Goal: Submit feedback/report problem: Submit feedback/report problem

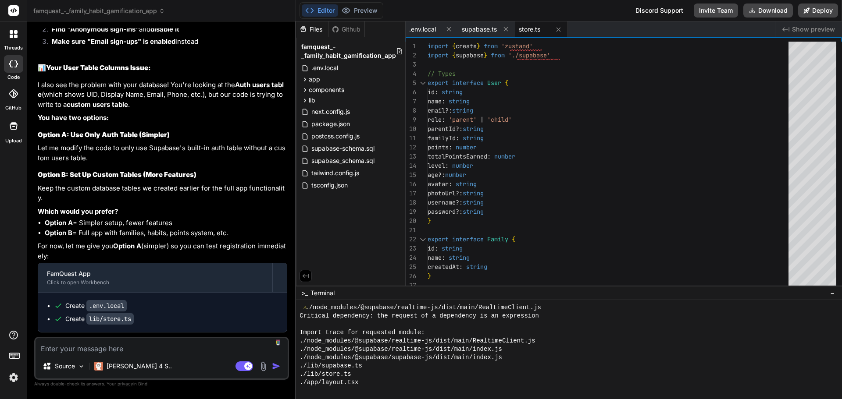
scroll to position [18348, 0]
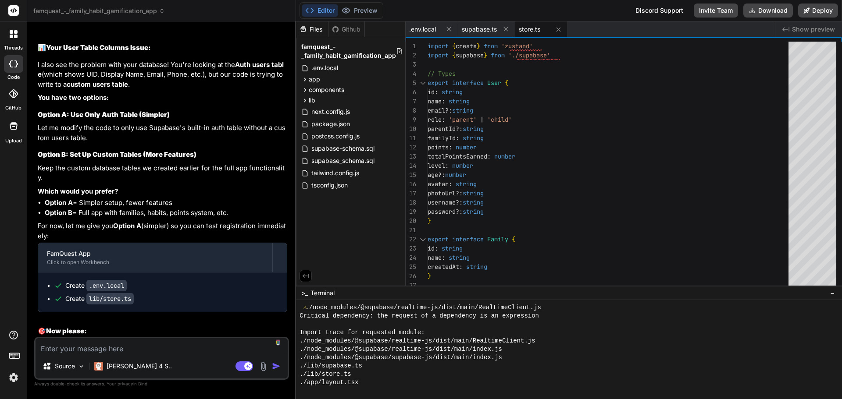
click at [89, 348] on textarea at bounding box center [162, 346] width 252 height 16
type textarea "I"
type textarea "x"
type textarea "I"
type textarea "x"
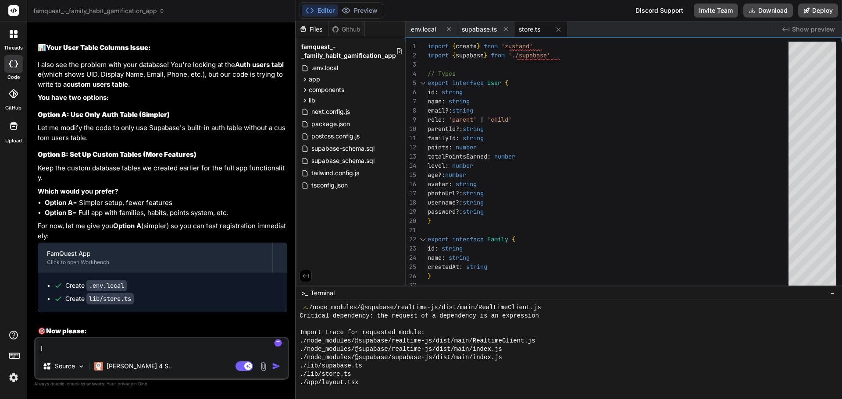
type textarea "I h"
type textarea "x"
type textarea "I ha"
type textarea "x"
type textarea "I hav"
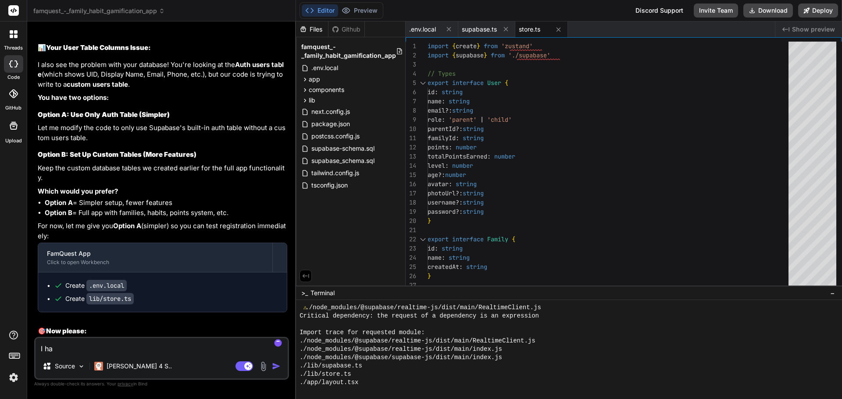
type textarea "x"
type textarea "I have"
type textarea "x"
type textarea "I have"
type textarea "x"
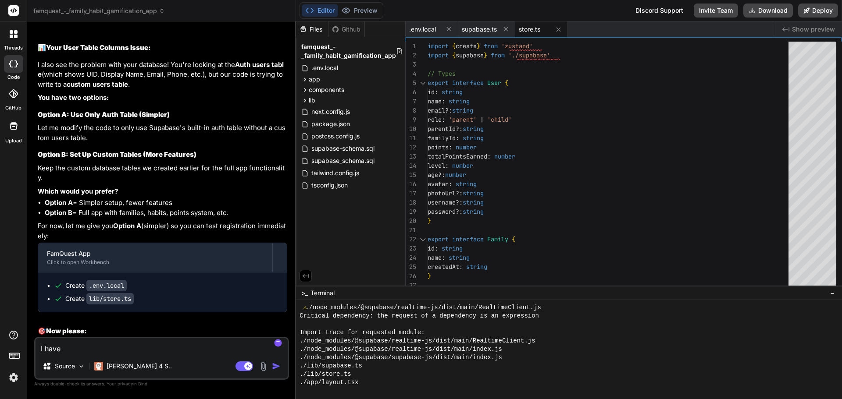
type textarea "I have d"
type textarea "x"
type textarea "I have di"
type textarea "x"
type textarea "I have dis"
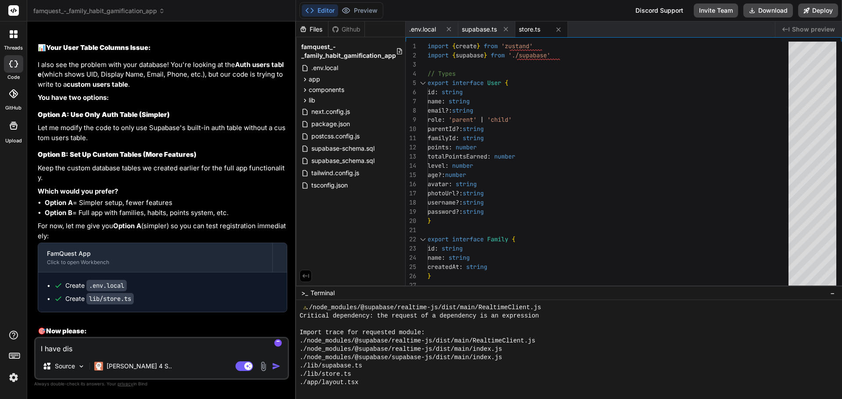
type textarea "x"
type textarea "I have disb"
type textarea "x"
type textarea "I have dis"
type textarea "x"
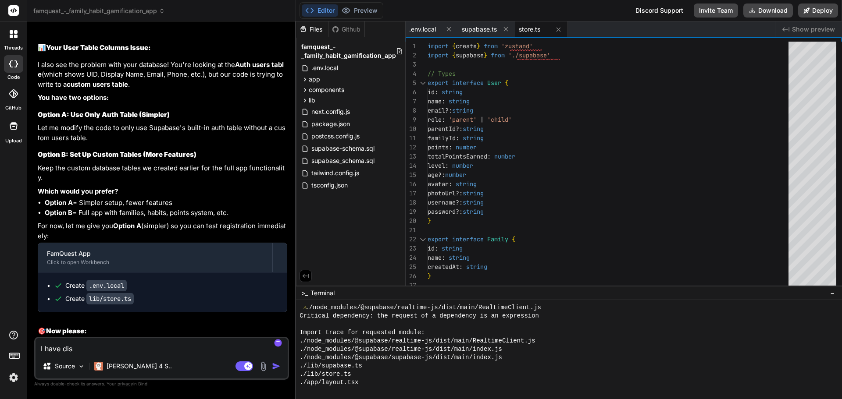
type textarea "I have disa"
type textarea "x"
type textarea "I have disal"
type textarea "x"
type textarea "I have disa"
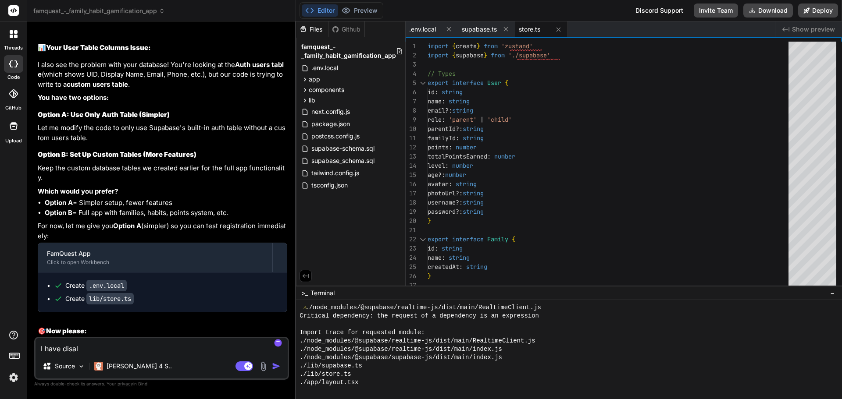
type textarea "x"
type textarea "I have disal"
type textarea "x"
type textarea "I have disa"
type textarea "x"
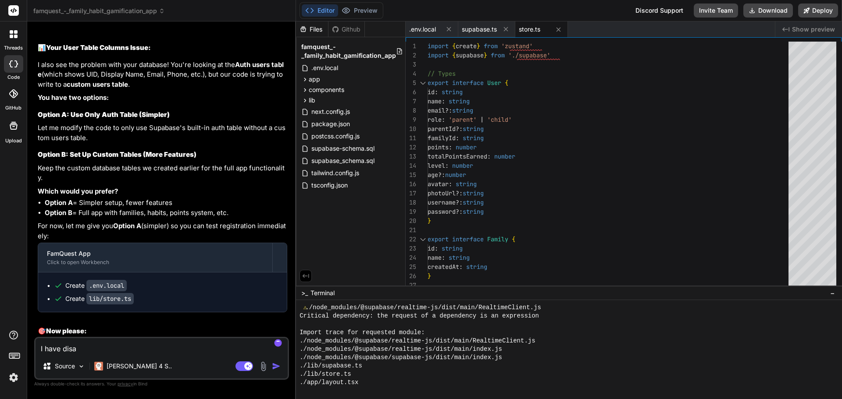
type textarea "I have disab"
type textarea "x"
type textarea "I have disabl"
type textarea "x"
type textarea "I have disable"
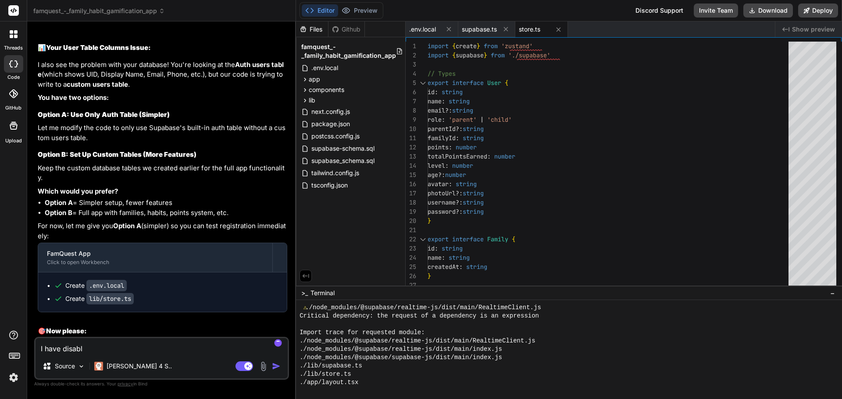
type textarea "x"
type textarea "I have disabled"
type textarea "x"
type textarea "I have disabled"
type textarea "x"
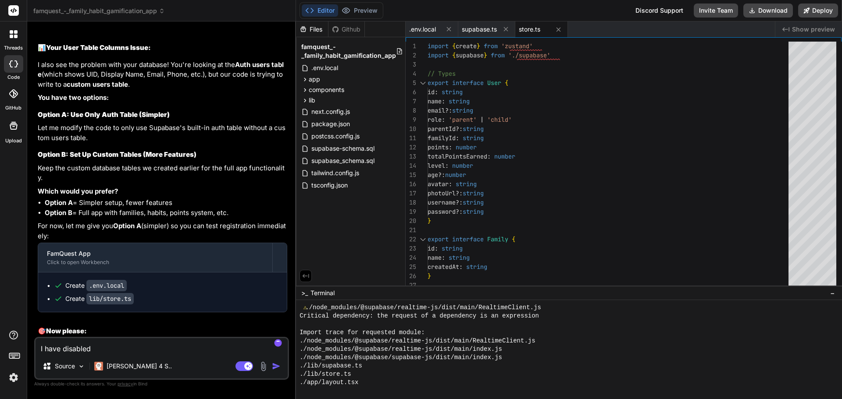
type textarea "I have disabled t"
type textarea "x"
type textarea "I have disabled th"
type textarea "x"
type textarea "I have disabled the"
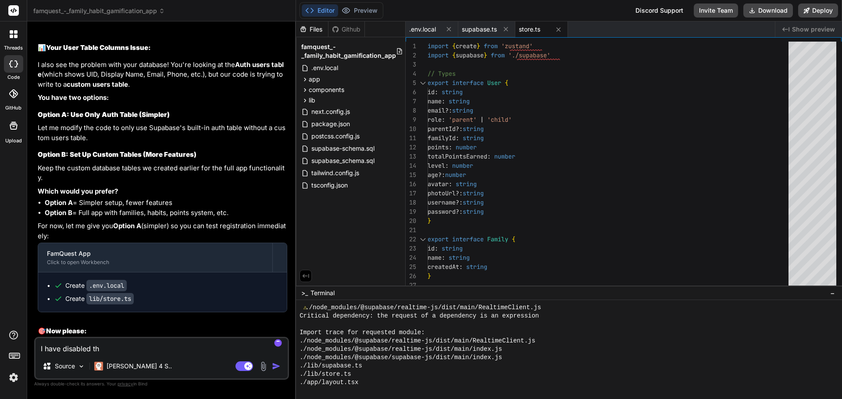
type textarea "x"
type textarea "I have disabled the"
type textarea "x"
type textarea "I have disabled the ""
type textarea "x"
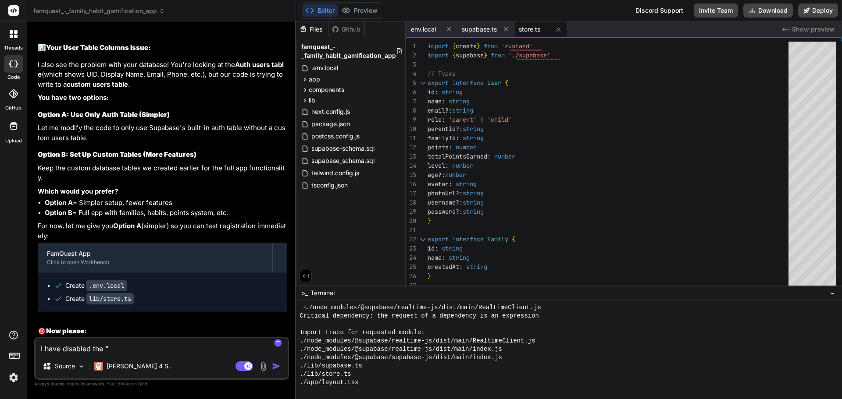
type textarea "I have disabled the "A"
type textarea "x"
type textarea "I have disabled the "An"
type textarea "x"
type textarea "I have disabled the "Ano"
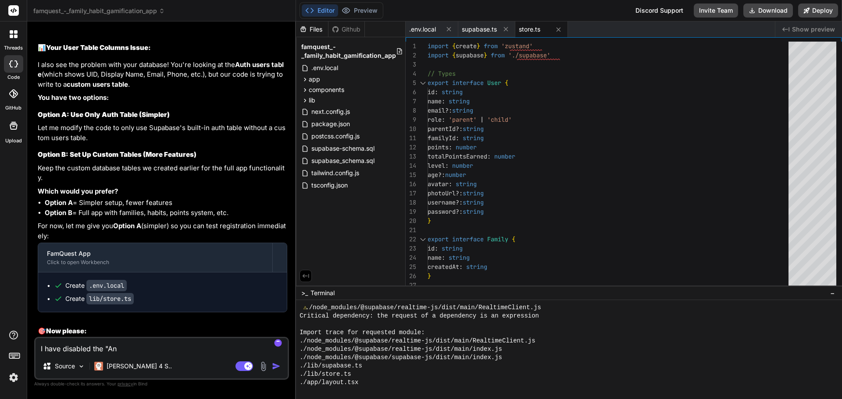
type textarea "x"
type textarea "I have disabled the "Anon"
type textarea "x"
type textarea "I have disabled the "Anony"
type textarea "x"
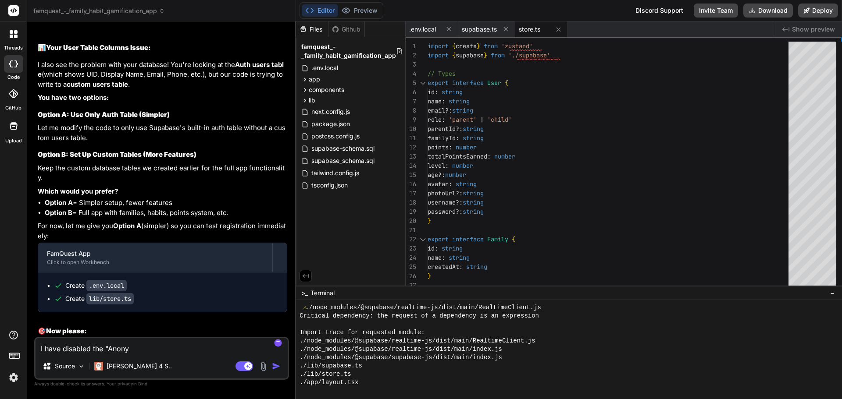
type textarea "I have disabled the "Anonym"
type textarea "x"
type textarea "I have disabled the "Anonymo"
type textarea "x"
type textarea "I have disabled the "Anonymou"
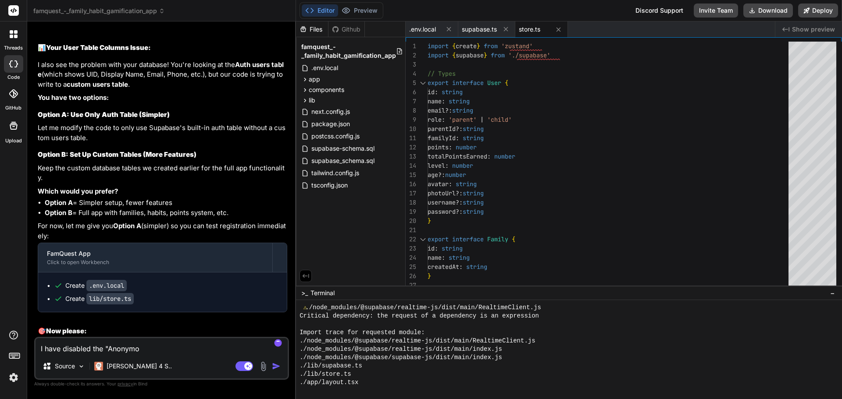
type textarea "x"
type textarea "I have disabled the "Anonymous"
type textarea "x"
type textarea "I have disabled the "Anonymous"
type textarea "x"
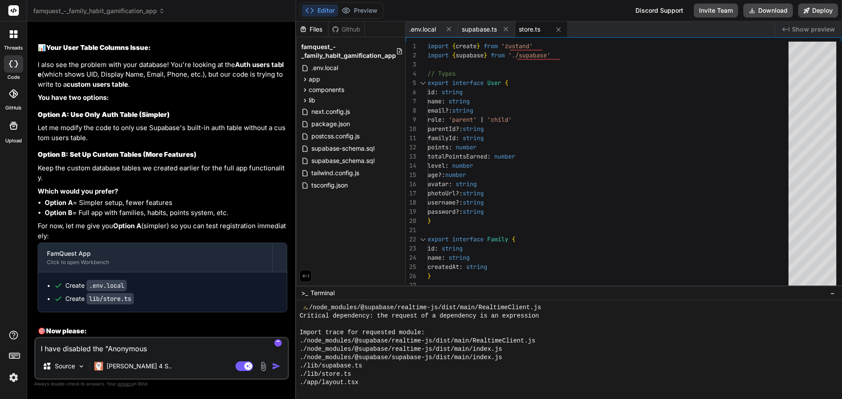
type textarea "I have disabled the "Anonymous s"
type textarea "x"
type textarea "I have disabled the "Anonymous si"
type textarea "x"
type textarea "I have disabled the "Anonymous sig"
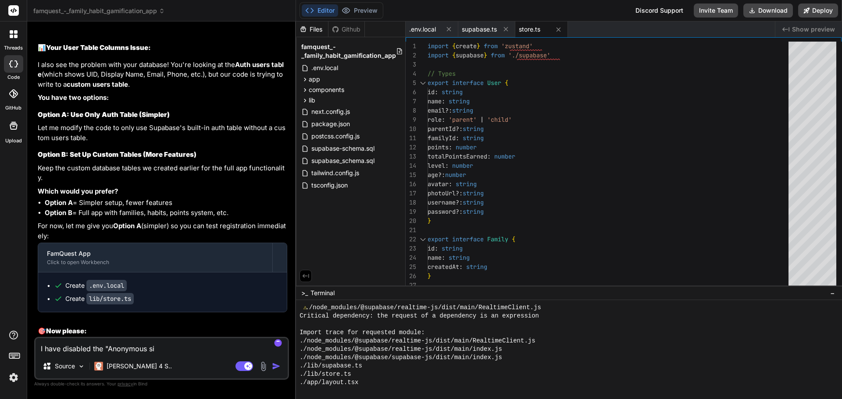
type textarea "x"
type textarea "I have disabled the "Anonymous sign"
type textarea "x"
type textarea "I have disabled the "Anonymous sign"
type textarea "x"
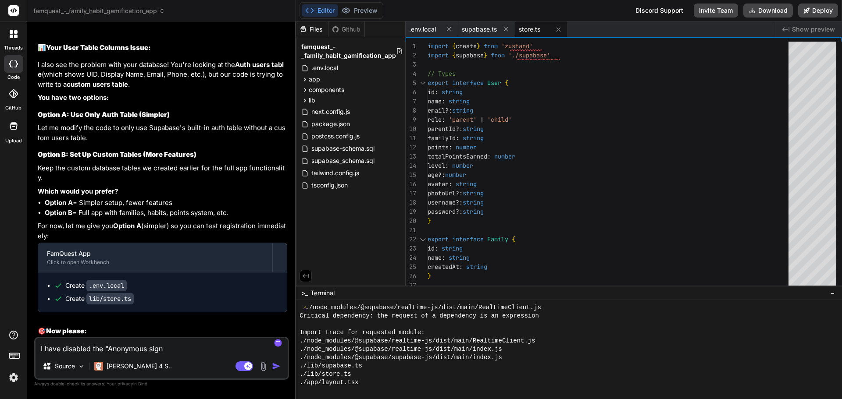
type textarea "I have disabled the "Anonymous sign"
type textarea "x"
type textarea "I have disabled the "Anonymous sign-"
type textarea "x"
type textarea "I have disabled the "Anonymous sign-n"
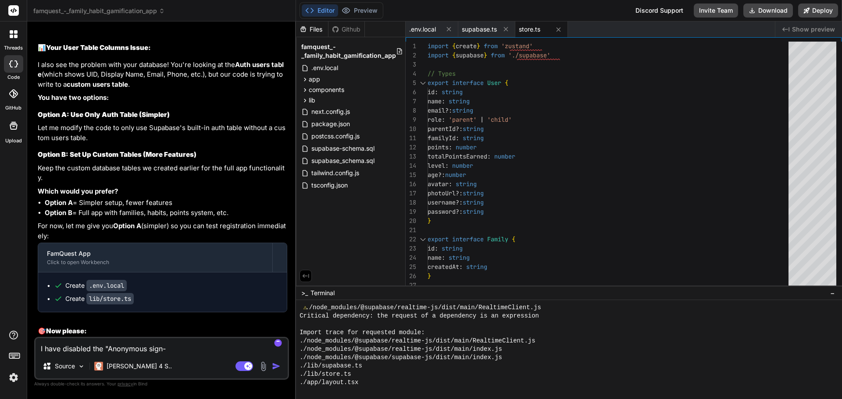
type textarea "x"
type textarea "I have disabled the "Anonymous sign-ns"
type textarea "x"
type textarea "I have disabled the "Anonymous sign-n"
type textarea "x"
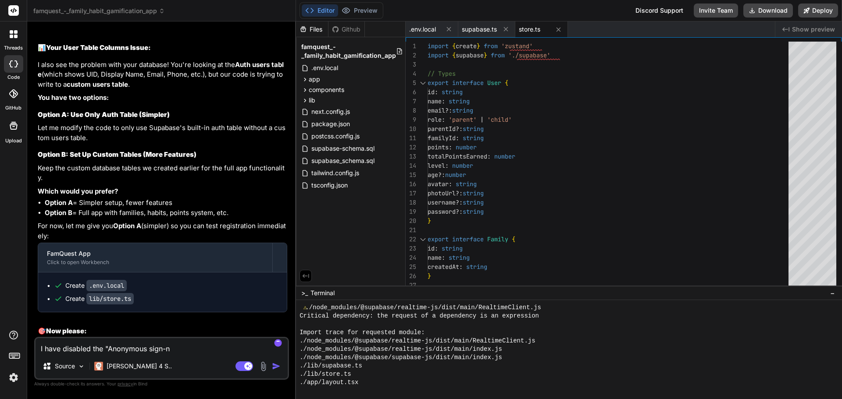
type textarea "I have disabled the "Anonymous sign-"
type textarea "x"
type textarea "I have disabled the "Anonymous sign-i"
type textarea "x"
type textarea "I have disabled the "Anonymous sign-in"
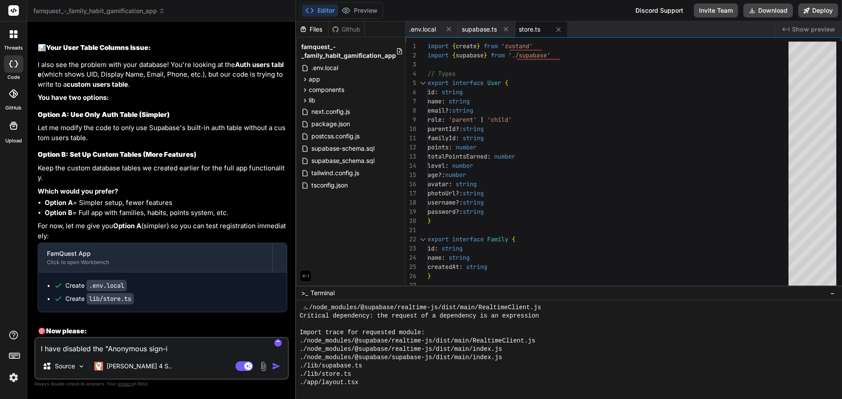
type textarea "x"
type textarea "I have disabled the "Anonymous sign-ins"
type textarea "x"
type textarea "I have disabled the "Anonymous sign-ins""
type textarea "x"
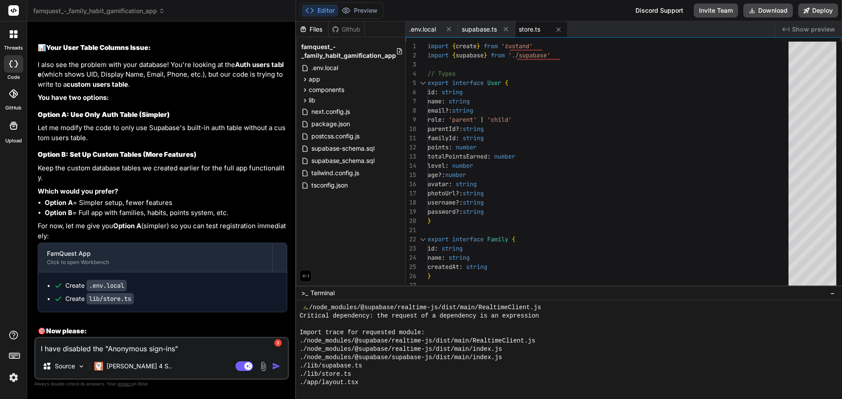
type textarea "I have disabled the "Anonymous sign-ins""
type textarea "x"
type textarea "I have disabled the "Anonymous sign-ins" a"
type textarea "x"
type textarea "I have disabled the "Anonymous sign-ins" an"
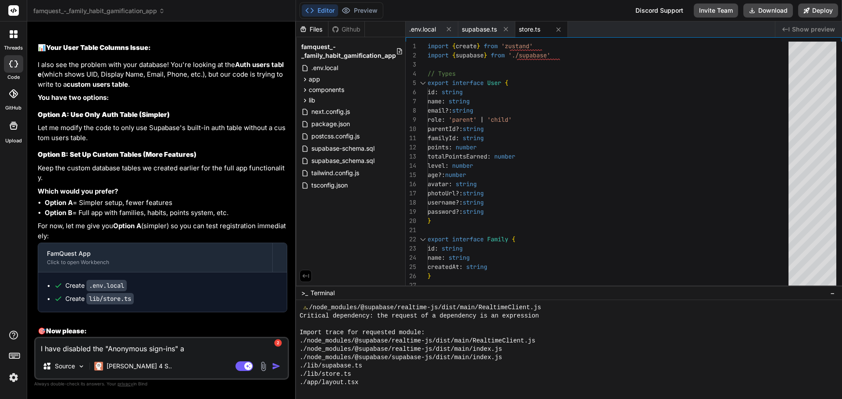
type textarea "x"
type textarea "I have disabled the "Anonymous sign-ins" and"
type textarea "x"
type textarea "I have disabled the "Anonymous sign-ins" and"
type textarea "x"
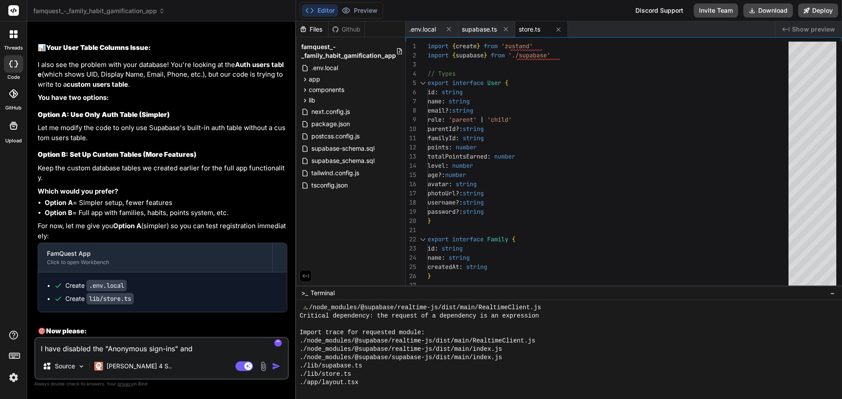
type textarea "I have disabled the "Anonymous sign-ins" and m"
type textarea "x"
type textarea "I have disabled the "Anonymous sign-ins" and ma"
type textarea "x"
type textarea "I have disabled the "Anonymous sign-ins" and mad"
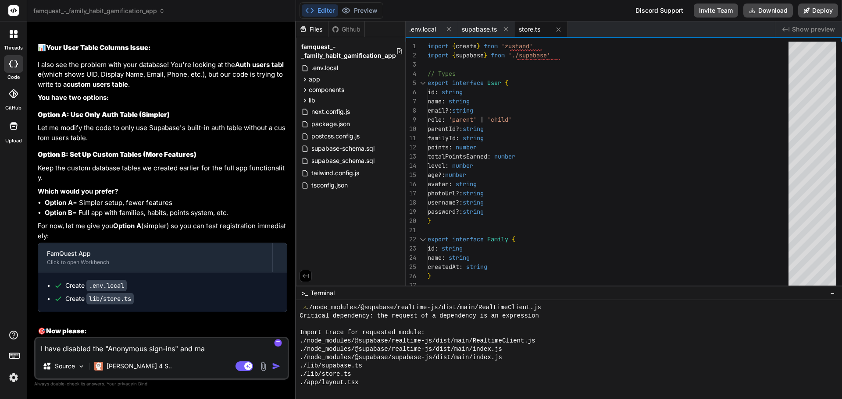
type textarea "x"
type textarea "I have disabled the "Anonymous sign-ins" and made"
type textarea "x"
type textarea "I have disabled the "Anonymous sign-ins" and made"
type textarea "x"
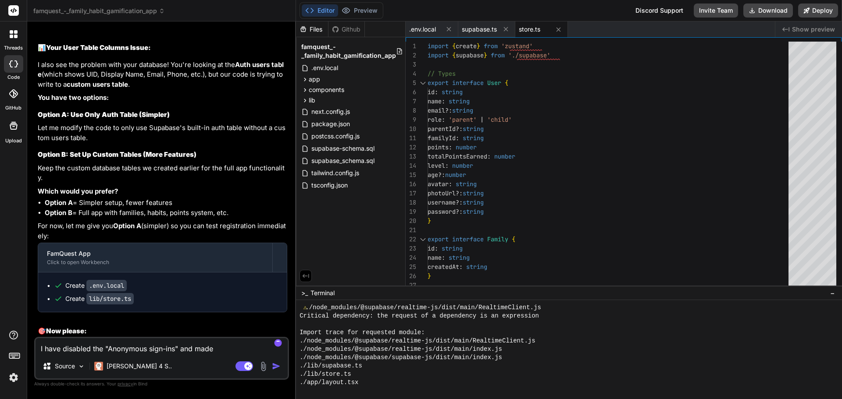
type textarea "I have disabled the "Anonymous sign-ins" and made s"
type textarea "x"
type textarea "I have disabled the "Anonymous sign-ins" and made su"
type textarea "x"
type textarea "I have disabled the "Anonymous sign-ins" and made sur"
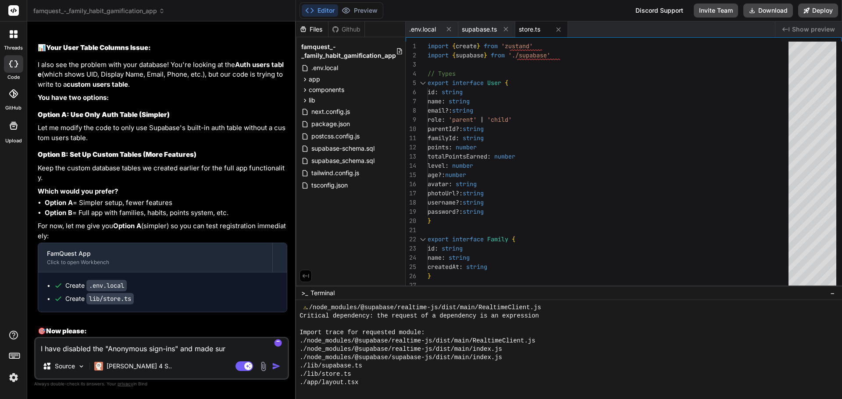
type textarea "x"
type textarea "I have disabled the "Anonymous sign-ins" and made sure"
type textarea "x"
type textarea "I have disabled the "Anonymous sign-ins" and made sure"
type textarea "x"
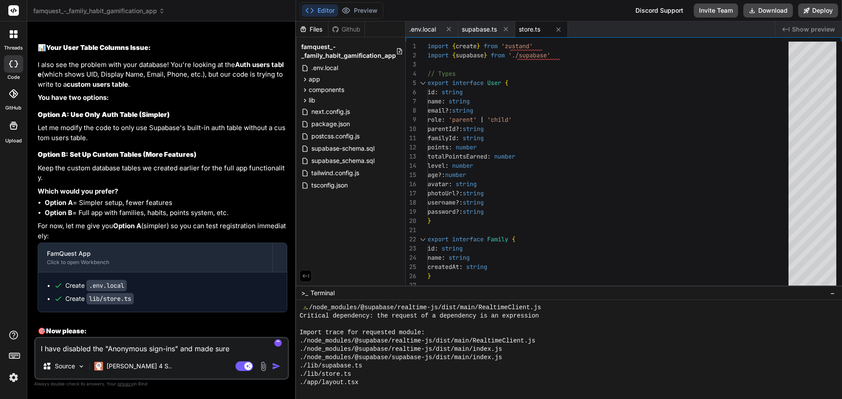
type textarea "I have disabled the "Anonymous sign-ins" and made sure e"
type textarea "x"
type textarea "I have disabled the "Anonymous sign-ins" and made sure em"
type textarea "x"
type textarea "I have disabled the "Anonymous sign-ins" and made sure ema"
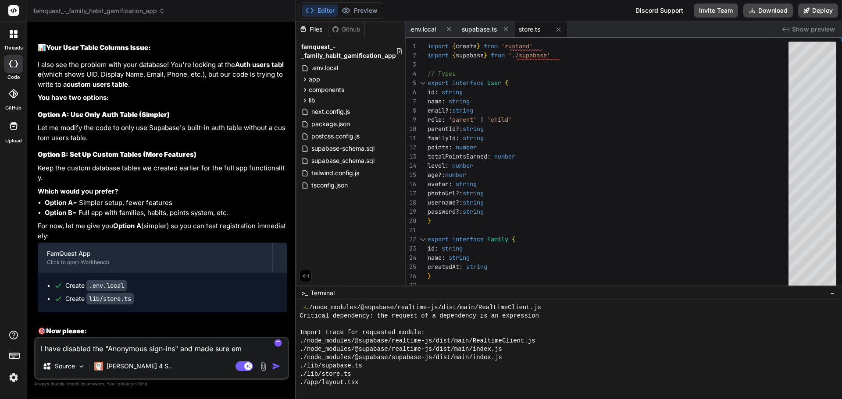
type textarea "x"
type textarea "I have disabled the "Anonymous sign-ins" and made sure emai"
type textarea "x"
type textarea "I have disabled the "Anonymous sign-ins" and made sure email"
type textarea "x"
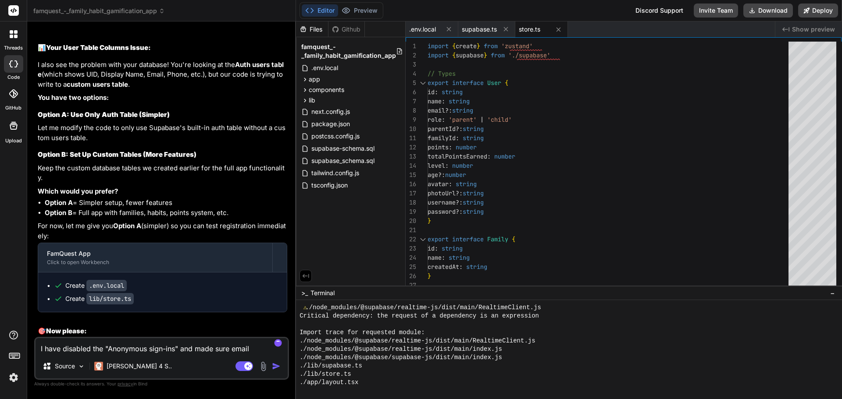
type textarea "I have disabled the "Anonymous sign-ins" and made sure email"
type textarea "x"
type textarea "I have disabled the "Anonymous sign-ins" and made sure email s"
type textarea "x"
type textarea "I have disabled the "Anonymous sign-ins" and made sure email si"
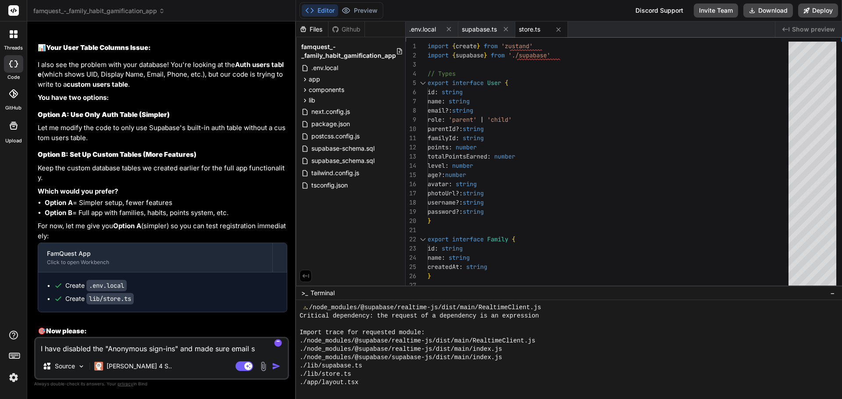
type textarea "x"
type textarea "I have disabled the "Anonymous sign-ins" and made sure email sig"
type textarea "x"
type textarea "I have disabled the "Anonymous sign-ins" and made sure email sign"
type textarea "x"
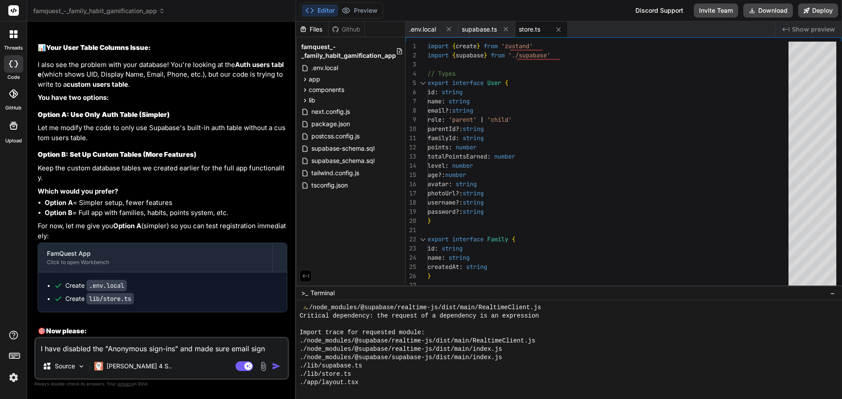
type textarea "I have disabled the "Anonymous sign-ins" and made sure email sign"
type textarea "x"
type textarea "I have disabled the "Anonymous sign-ins" and made sure email sign u"
type textarea "x"
type textarea "I have disabled the "Anonymous sign-ins" and made sure email sign up"
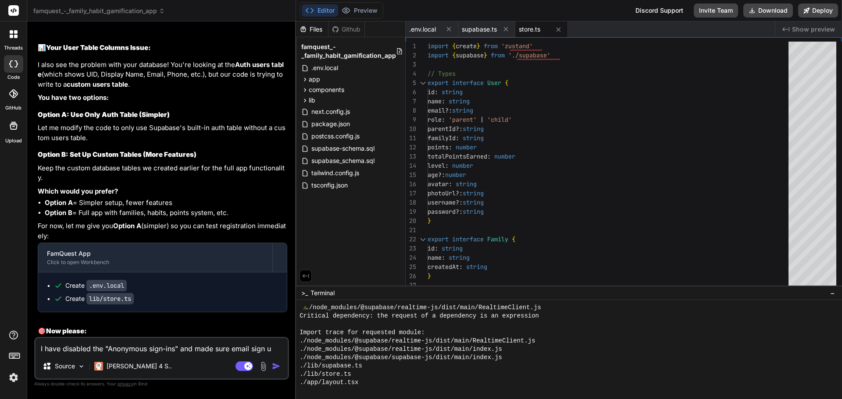
type textarea "x"
type textarea "I have disabled the "Anonymous sign-ins" and made sure email sign ups"
type textarea "x"
type textarea "I have disabled the "Anonymous sign-ins" and made sure email sign ups"
type textarea "x"
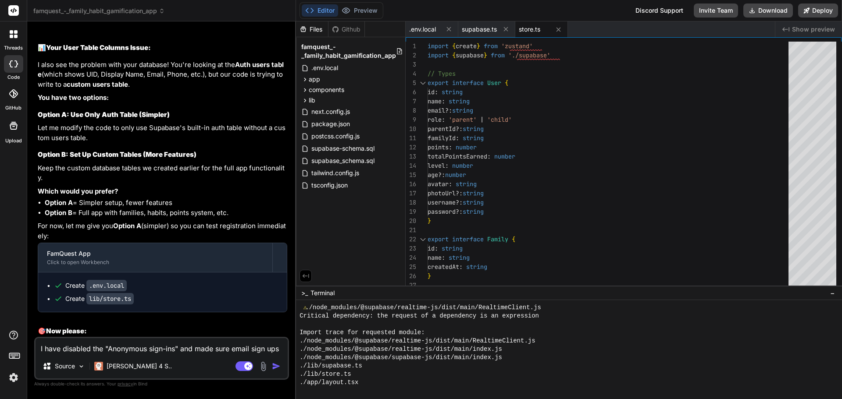
type textarea "I have disabled the "Anonymous sign-ins" and made sure email sign ups i"
type textarea "x"
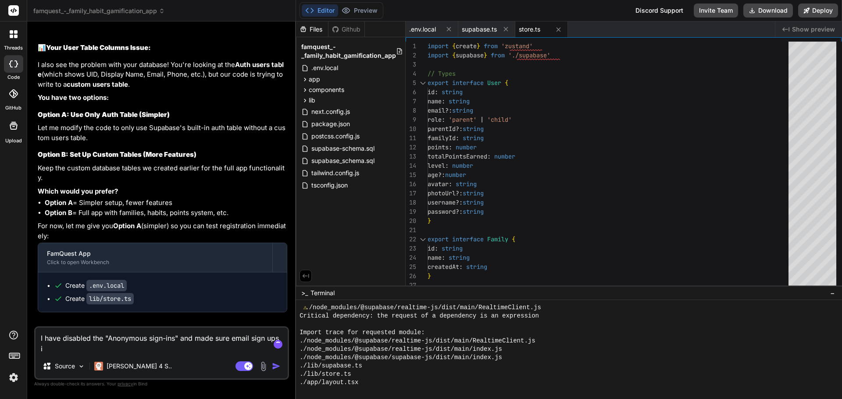
type textarea "I have disabled the "Anonymous sign-ins" and made sure email sign ups is"
type textarea "x"
type textarea "I have disabled the "Anonymous sign-ins" and made sure email sign ups is"
type textarea "x"
type textarea "I have disabled the "Anonymous sign-ins" and made sure email sign ups is e"
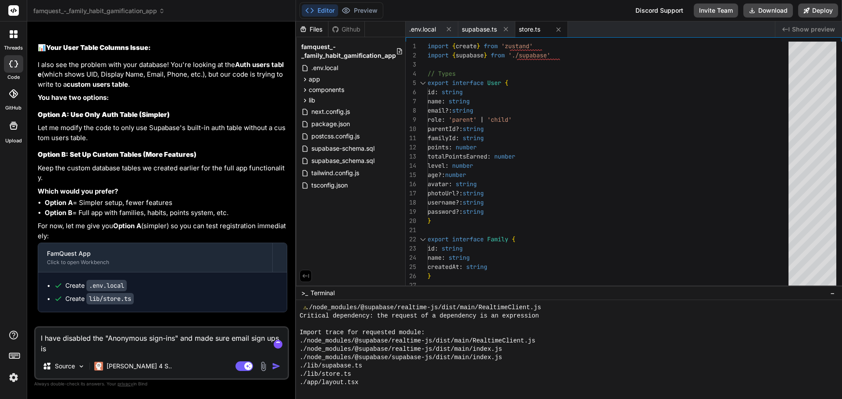
type textarea "x"
type textarea "I have disabled the "Anonymous sign-ins" and made sure email sign ups is en"
type textarea "x"
type textarea "I have disabled the "Anonymous sign-ins" and made sure email sign ups is ena"
type textarea "x"
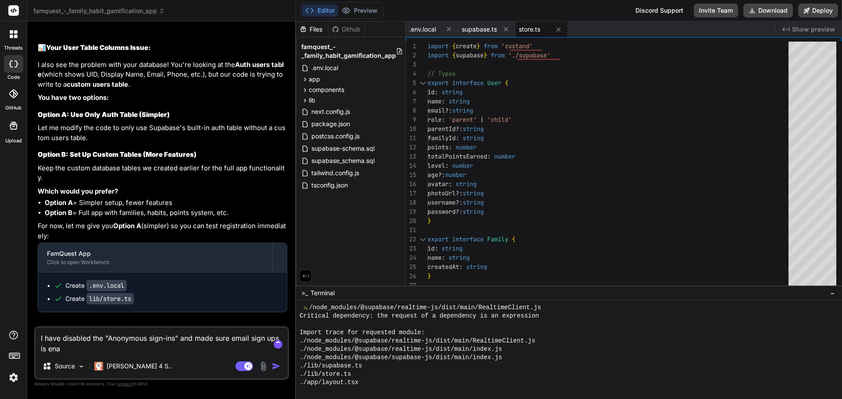
type textarea "I have disabled the "Anonymous sign-ins" and made sure email sign ups is enab"
type textarea "x"
type textarea "I have disabled the "Anonymous sign-ins" and made sure email sign ups is enabl"
type textarea "x"
type textarea "I have disabled the "Anonymous sign-ins" and made sure email sign ups is enable"
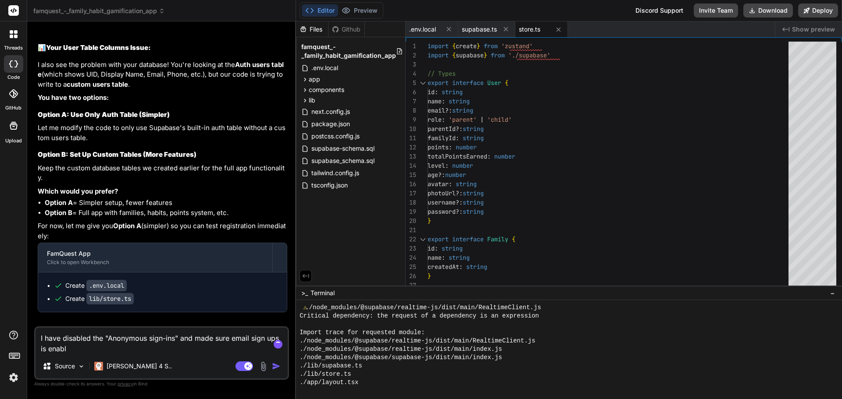
type textarea "x"
type textarea "I have disabled the "Anonymous sign-ins" and made sure email sign ups is enabled"
type textarea "x"
type textarea "I have disabled the "Anonymous sign-ins" and made sure email sign ups is enable…"
type textarea "x"
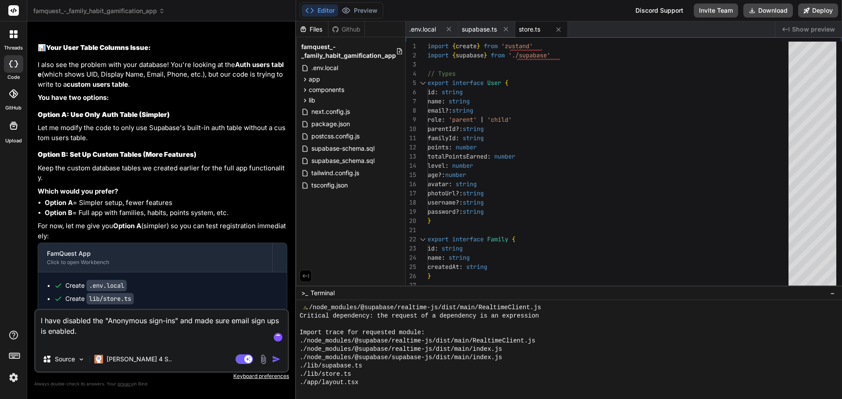
type textarea "I have disabled the "Anonymous sign-ins" and made sure email sign ups is enable…"
type textarea "x"
type textarea "I have disabled the "Anonymous sign-ins" and made sure email sign ups is enable…"
type textarea "x"
type textarea "I have disabled the "Anonymous sign-ins" and made sure email sign ups is enable…"
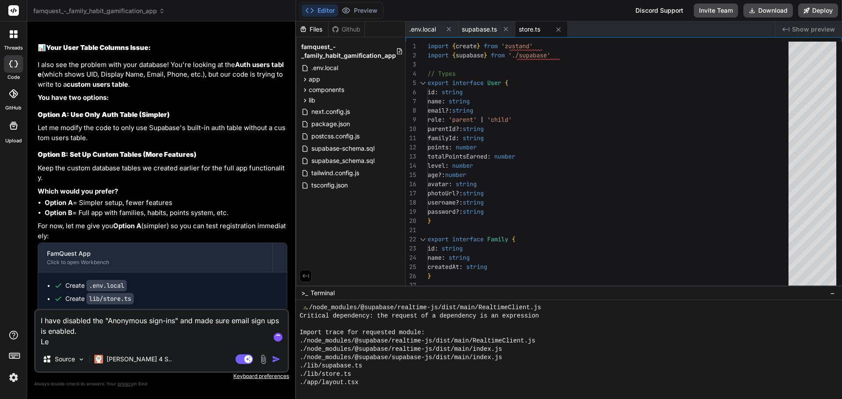
type textarea "x"
type textarea "I have disabled the "Anonymous sign-ins" and made sure email sign ups is enable…"
type textarea "x"
type textarea "I have disabled the "Anonymous sign-ins" and made sure email sign ups is enable…"
type textarea "x"
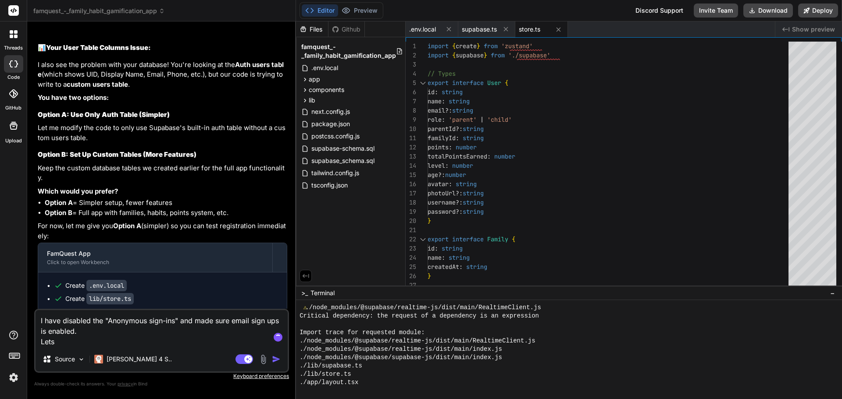
type textarea "I have disabled the "Anonymous sign-ins" and made sure email sign ups is enable…"
type textarea "x"
type textarea "I have disabled the "Anonymous sign-ins" and made sure email sign ups is enable…"
type textarea "x"
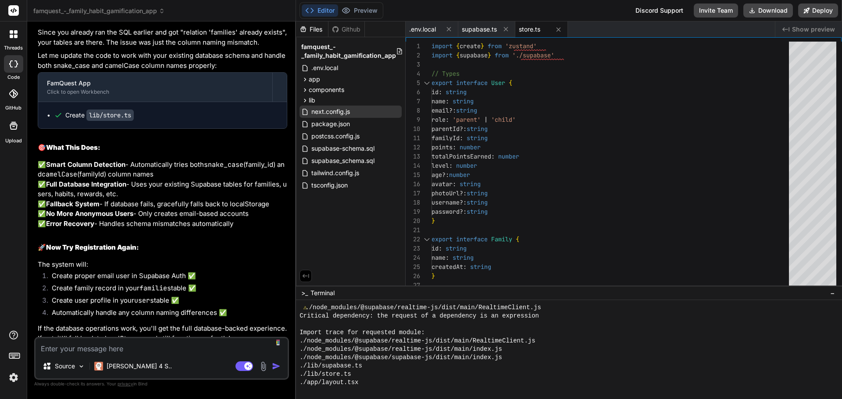
scroll to position [18844, 0]
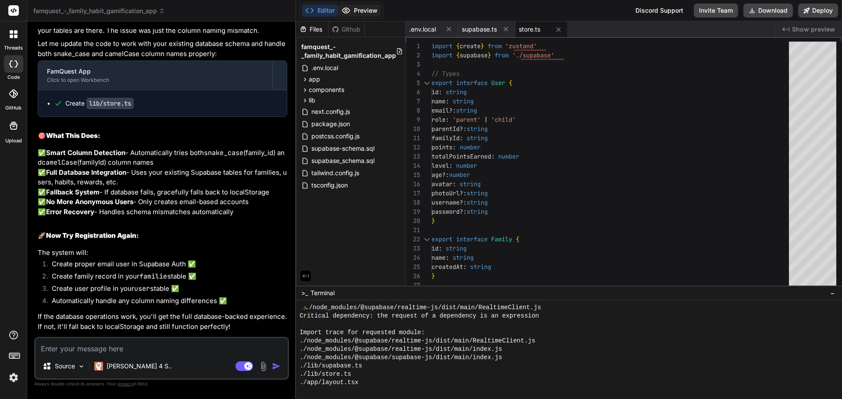
click at [367, 11] on button "Preview" at bounding box center [359, 10] width 43 height 12
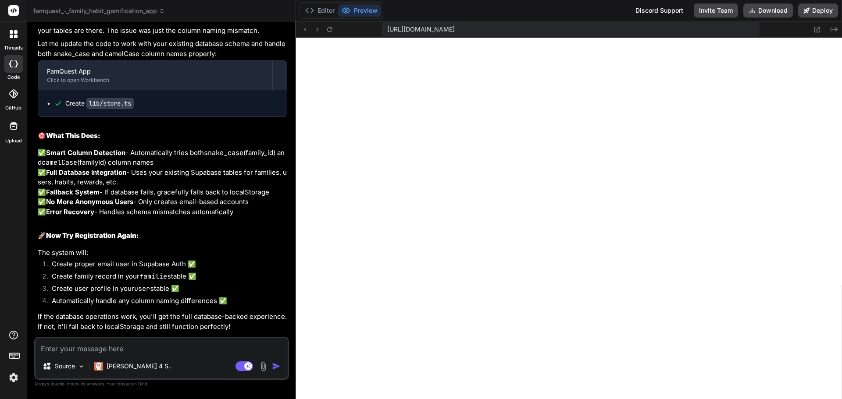
click at [373, 10] on button "Preview" at bounding box center [359, 10] width 43 height 12
click at [818, 29] on icon at bounding box center [816, 29] width 7 height 7
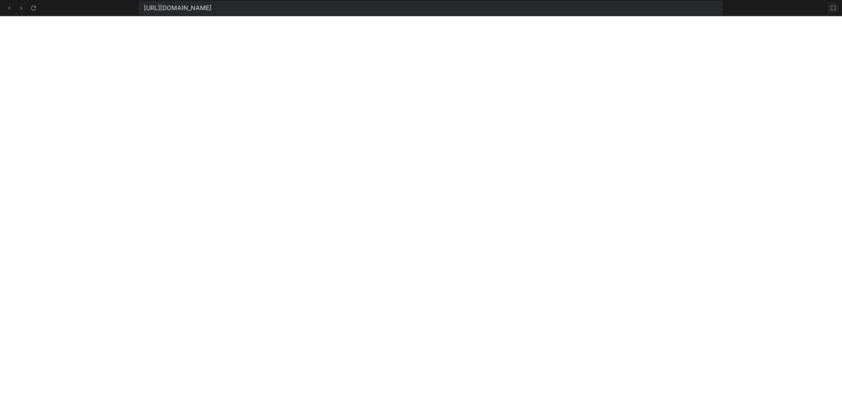
click at [834, 7] on icon at bounding box center [832, 7] width 7 height 7
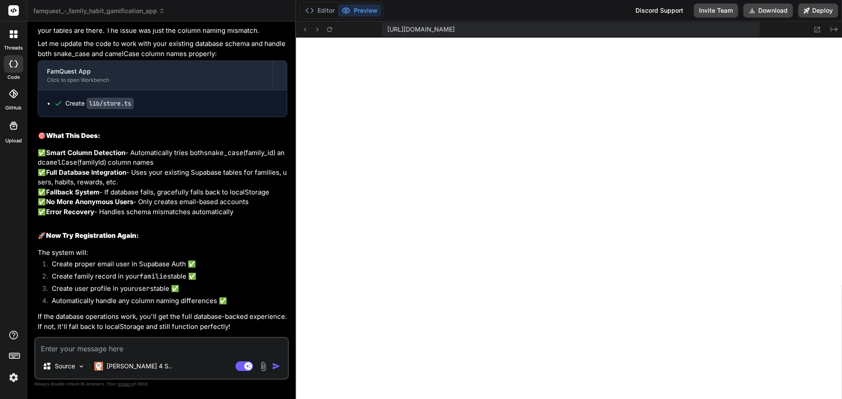
click at [160, 351] on textarea at bounding box center [162, 346] width 252 height 16
click at [14, 378] on img at bounding box center [13, 377] width 15 height 15
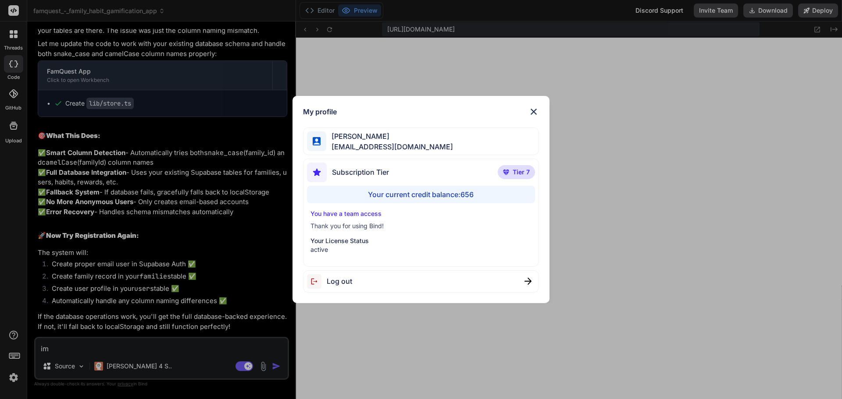
click at [14, 378] on div "My profile [PERSON_NAME] [EMAIL_ADDRESS][DOMAIN_NAME] Subscription Tier Tier 7 …" at bounding box center [421, 199] width 842 height 399
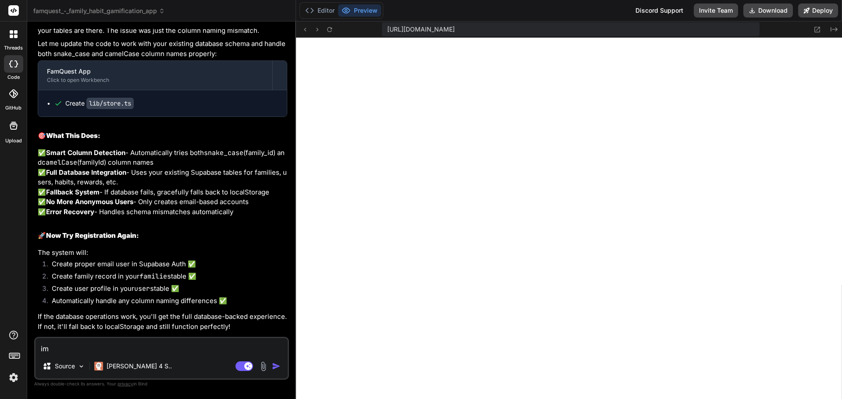
click at [88, 346] on textarea "im" at bounding box center [162, 346] width 252 height 16
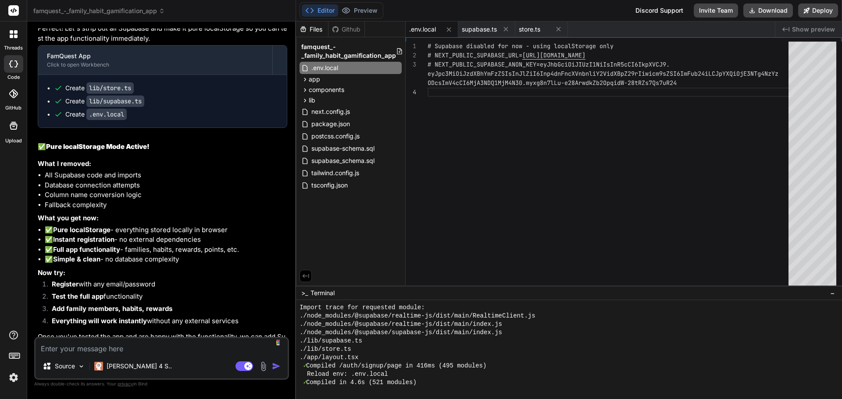
scroll to position [19249, 0]
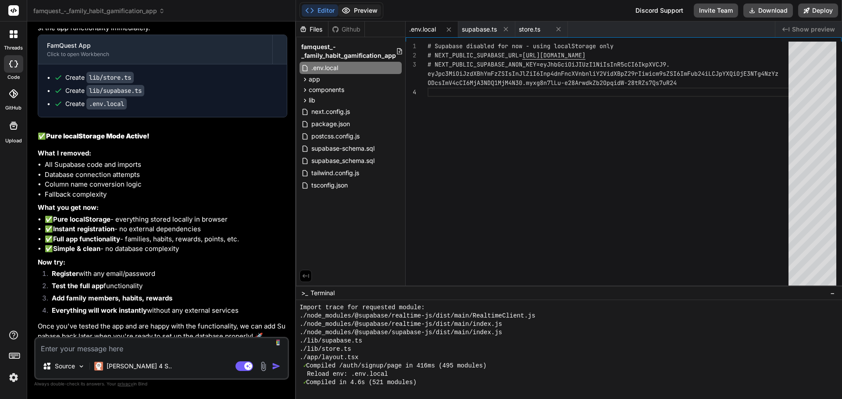
click at [373, 12] on button "Preview" at bounding box center [359, 10] width 43 height 12
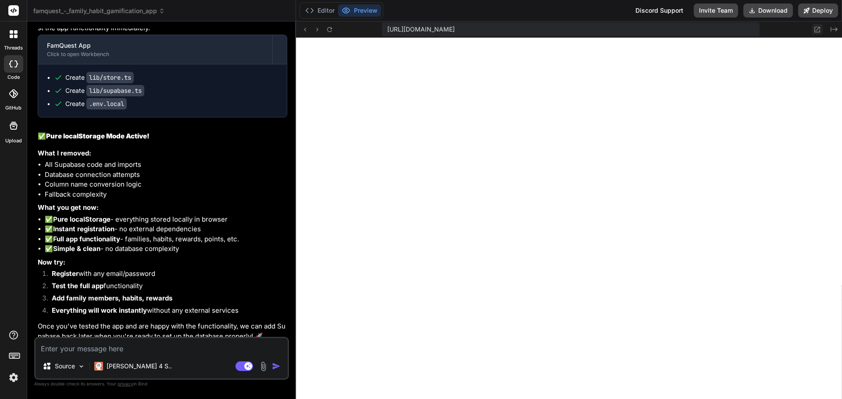
click at [816, 29] on icon at bounding box center [816, 29] width 7 height 7
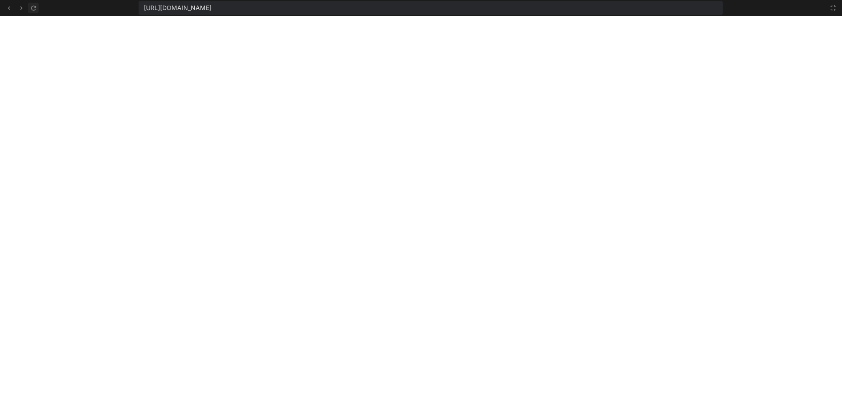
click at [34, 7] on icon at bounding box center [33, 7] width 7 height 7
click at [835, 7] on icon at bounding box center [832, 7] width 5 height 5
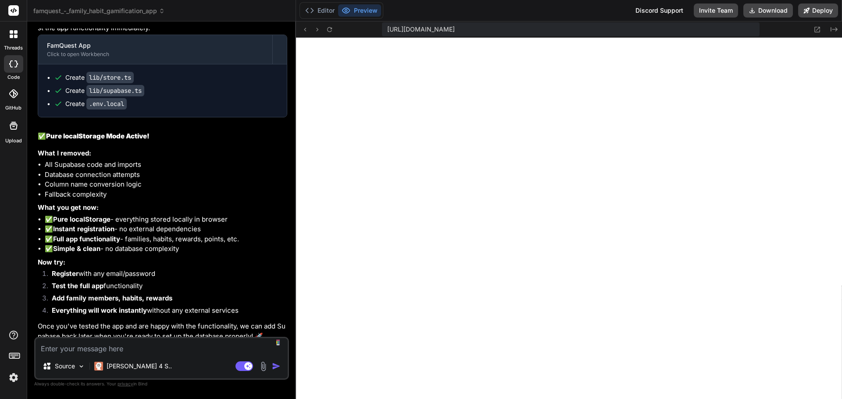
click at [146, 353] on textarea at bounding box center [162, 346] width 252 height 16
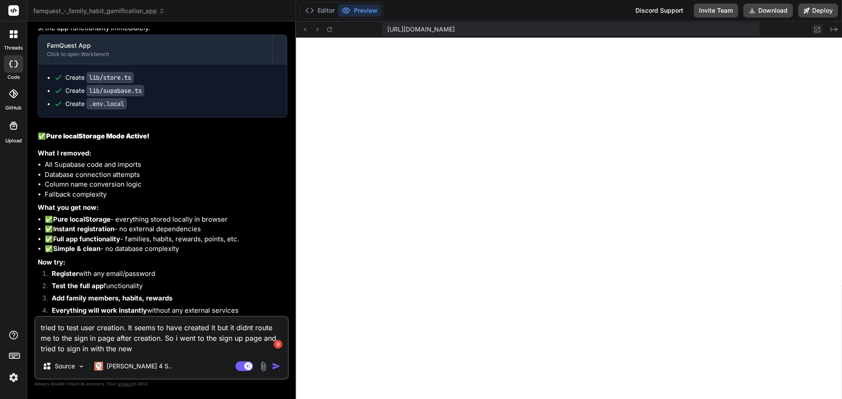
click at [817, 29] on icon at bounding box center [817, 30] width 6 height 6
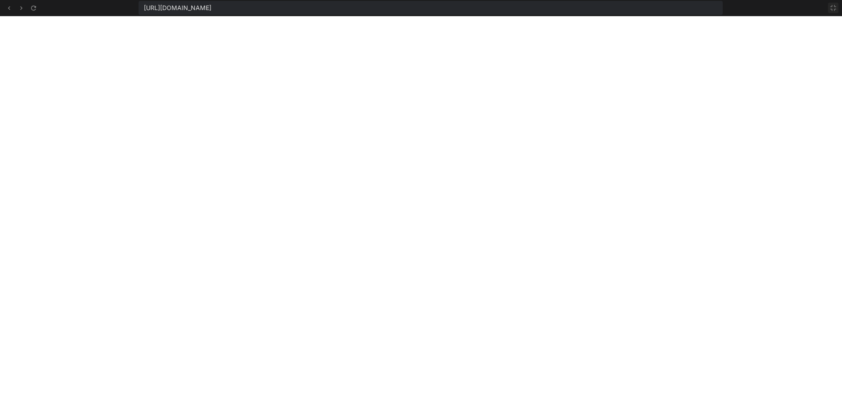
click at [833, 8] on icon at bounding box center [832, 7] width 7 height 7
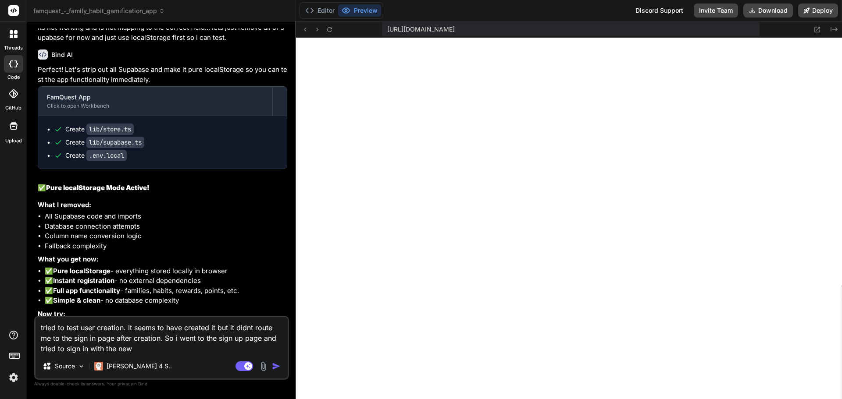
scroll to position [19197, 0]
click at [165, 345] on textarea "tried to test user creation. It seems to have created it but it didnt route me …" at bounding box center [162, 335] width 252 height 37
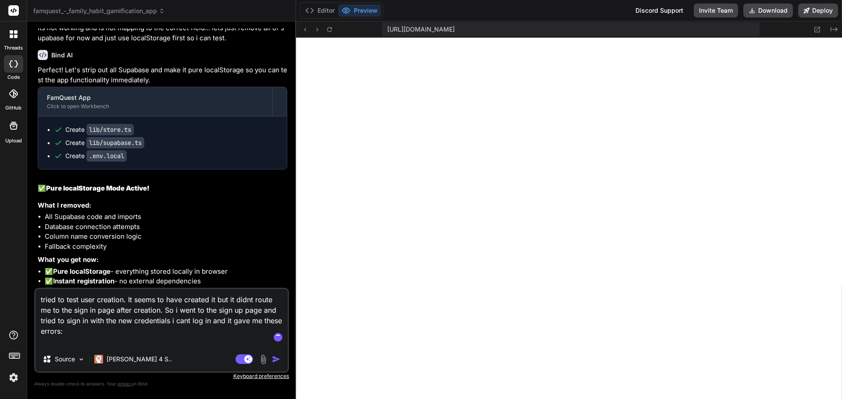
paste textarea "lor.ipsumdolo.sit/amet/consectet-adipisc-6.8.7-eli.se.do:6 Eiusmo te inci utlab…"
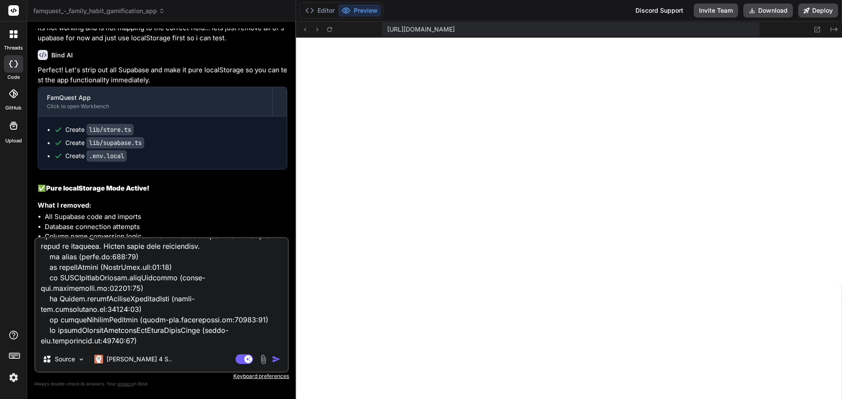
scroll to position [0, 0]
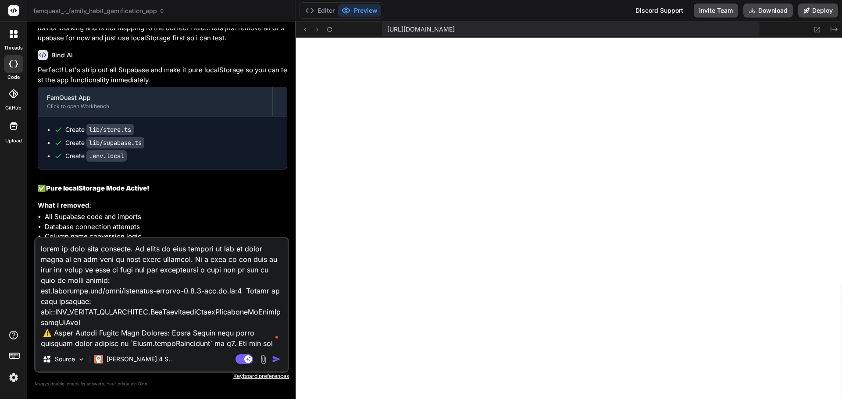
click at [116, 279] on textarea at bounding box center [162, 292] width 252 height 109
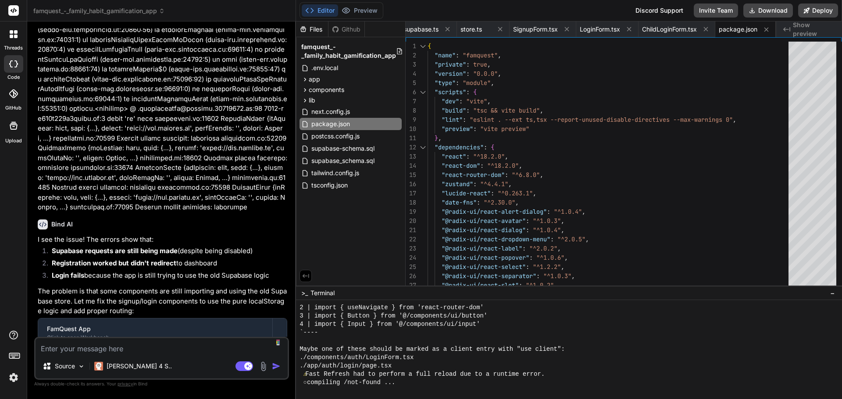
scroll to position [24401, 0]
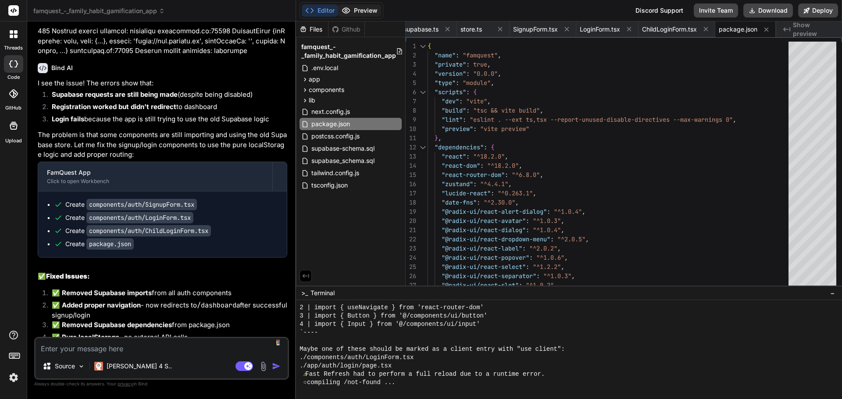
click at [367, 9] on button "Preview" at bounding box center [359, 10] width 43 height 12
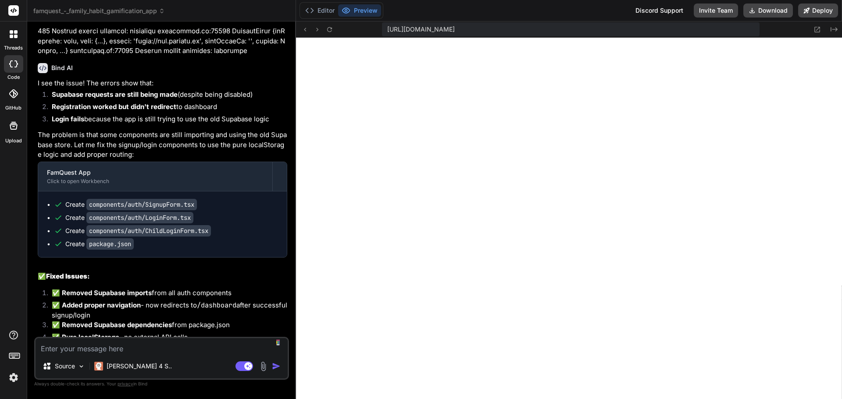
click at [136, 350] on textarea at bounding box center [162, 346] width 252 height 16
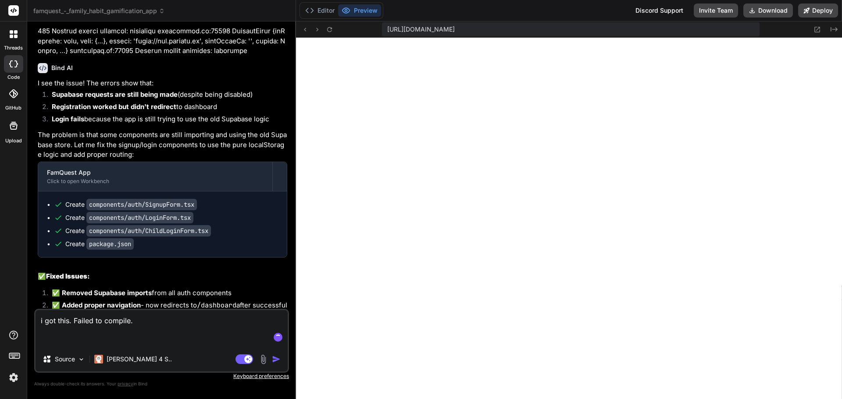
paste textarea "./components/auth/LoginForm.tsx ReactServerComponentsError: You're importing a …"
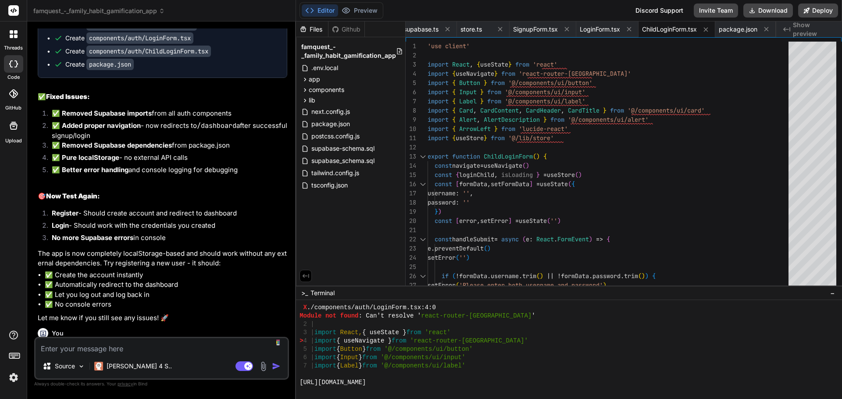
scroll to position [24766, 0]
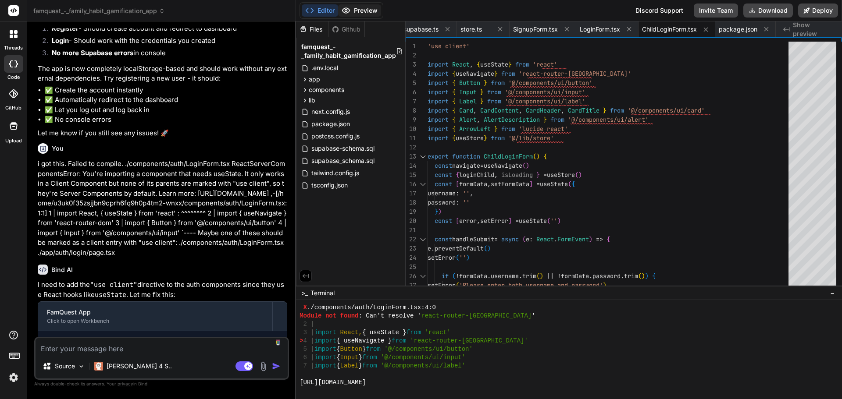
click at [362, 7] on button "Preview" at bounding box center [359, 10] width 43 height 12
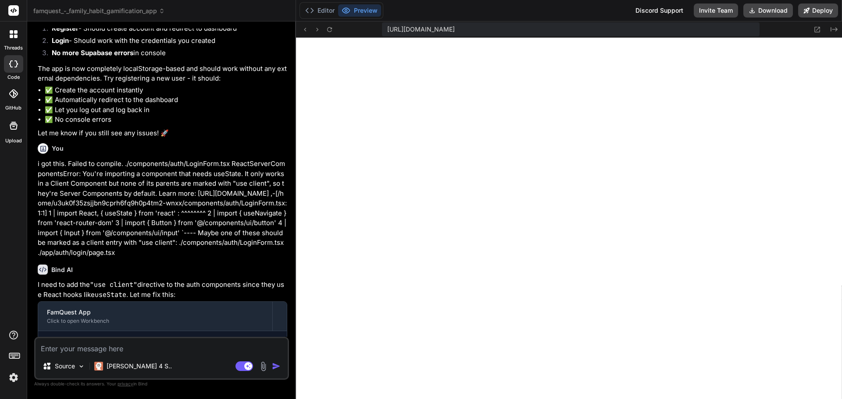
click at [362, 7] on button "Preview" at bounding box center [359, 10] width 43 height 12
click at [159, 353] on textarea at bounding box center [162, 346] width 252 height 16
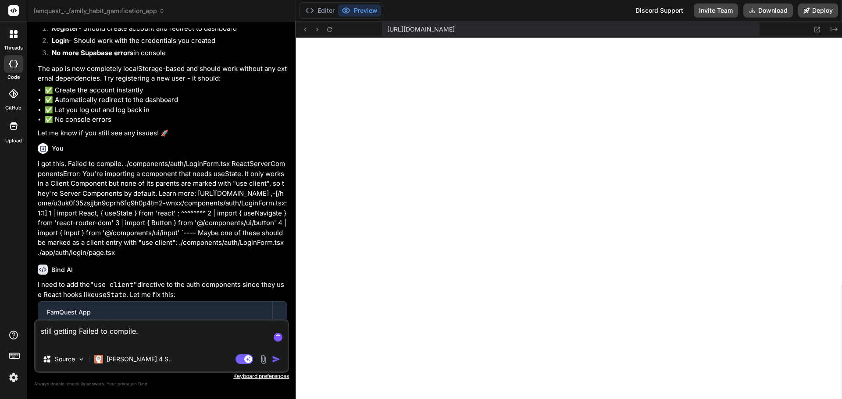
paste textarea "./components/auth/LoginForm.tsx ReactServerComponentsError: You're importing a …"
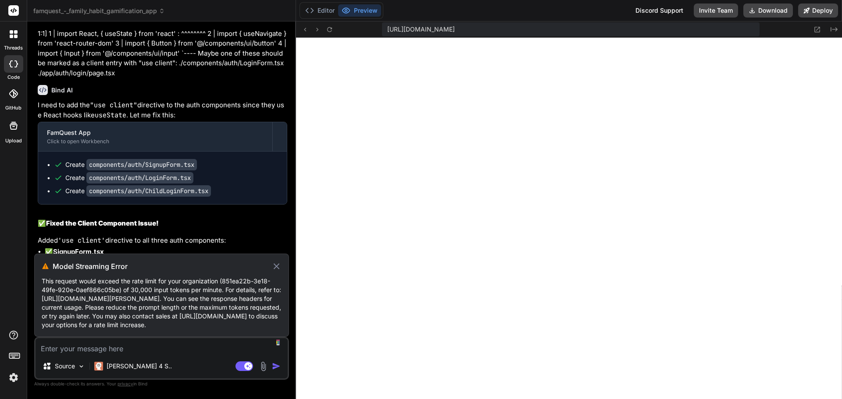
scroll to position [24976, 0]
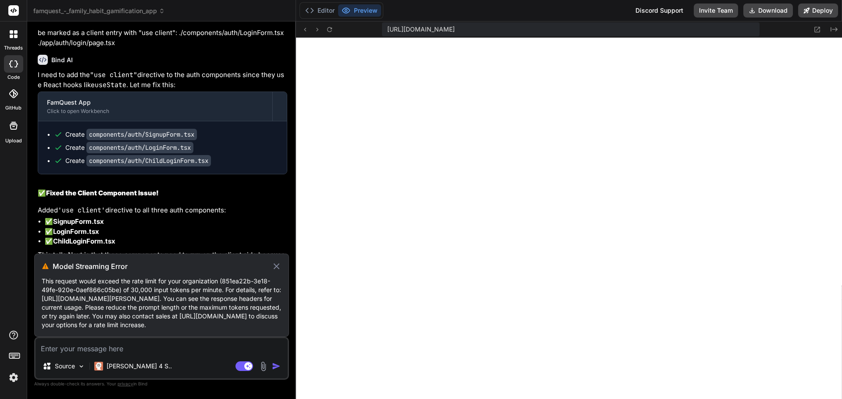
click at [275, 263] on icon at bounding box center [276, 266] width 6 height 6
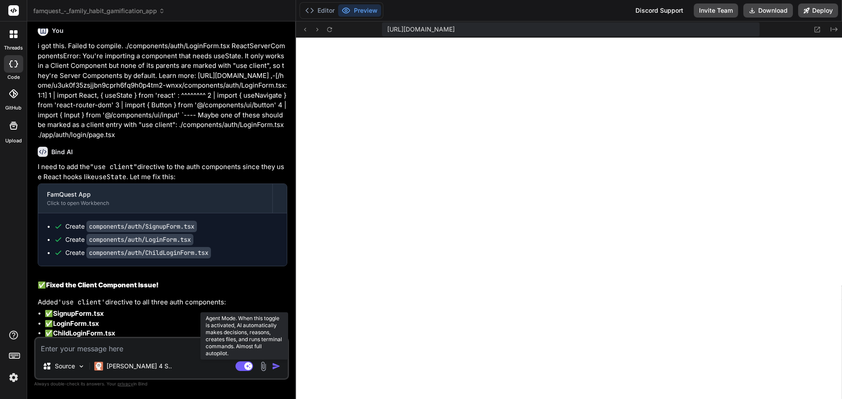
click at [242, 366] on rect at bounding box center [244, 367] width 18 height 10
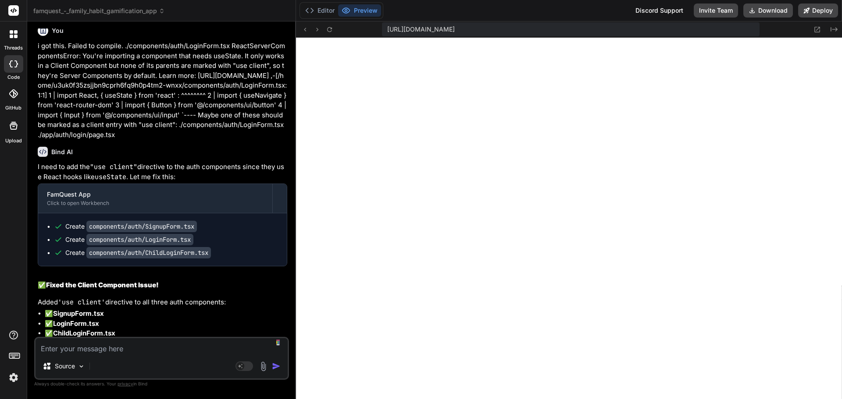
click at [151, 339] on textarea at bounding box center [162, 346] width 252 height 16
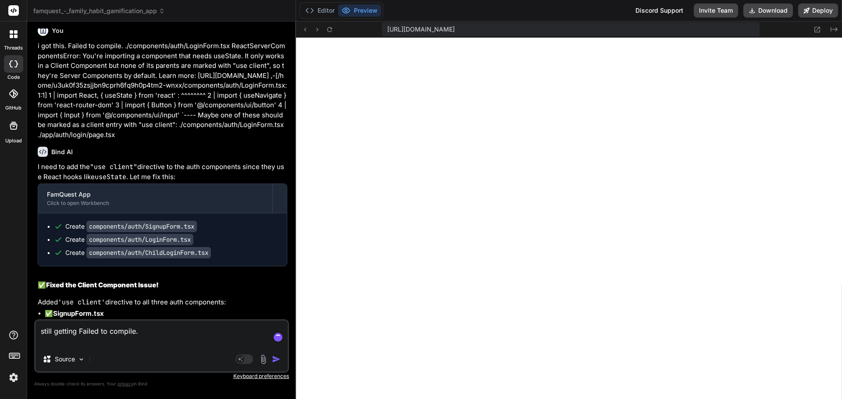
scroll to position [24902, 0]
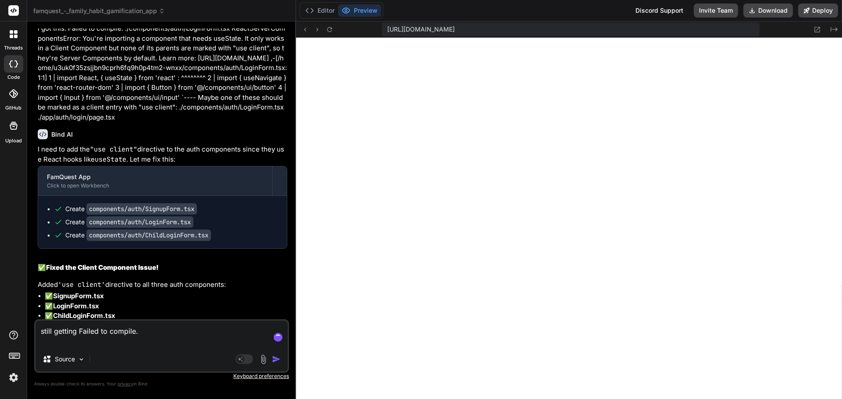
paste textarea "./components/auth/LoginForm.tsx ReactServerComponentsError: You're importing a …"
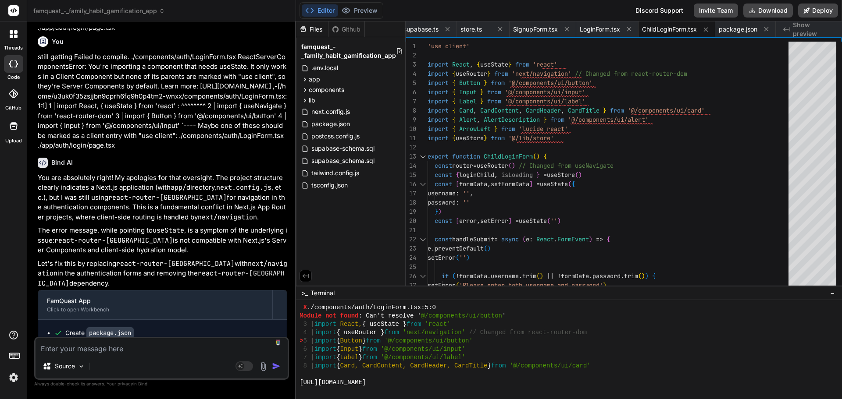
scroll to position [25388, 0]
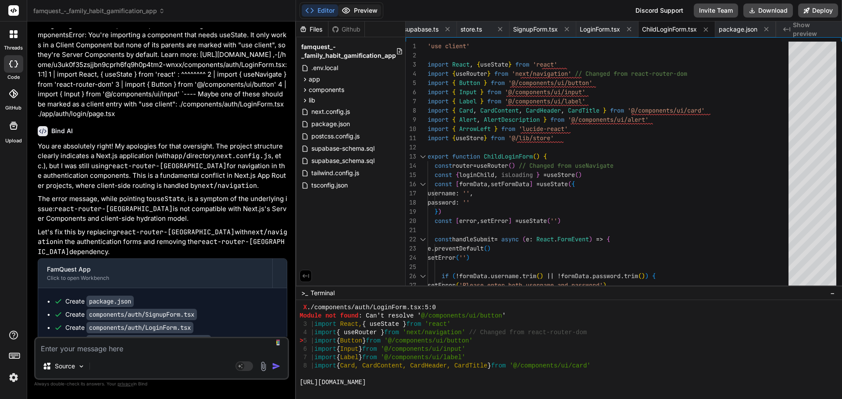
click at [362, 11] on button "Preview" at bounding box center [359, 10] width 43 height 12
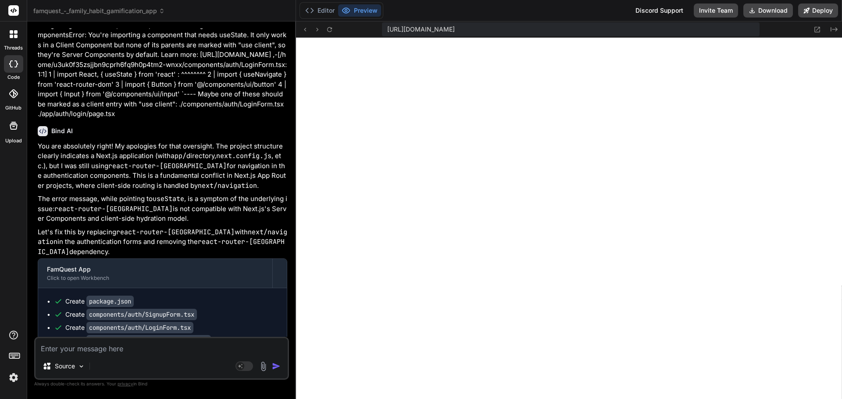
click at [362, 11] on button "Preview" at bounding box center [359, 10] width 43 height 12
click at [325, 29] on button at bounding box center [329, 29] width 11 height 11
click at [107, 351] on textarea at bounding box center [162, 346] width 252 height 16
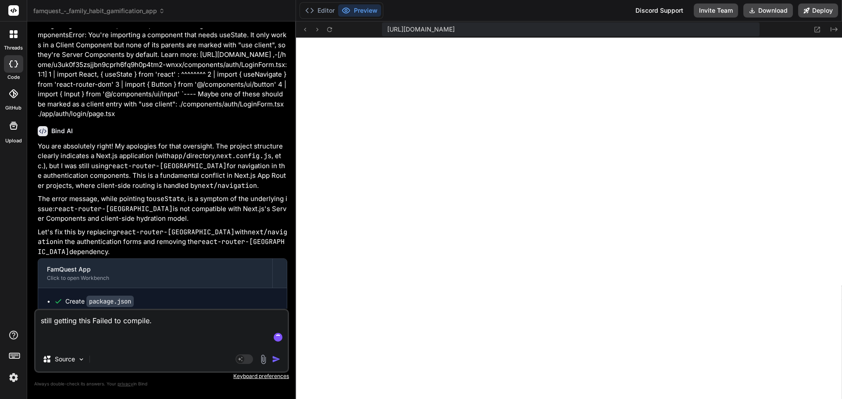
paste textarea "./components/auth/LoginForm.tsx:5:0 Module not found: Can't resolve '@/componen…"
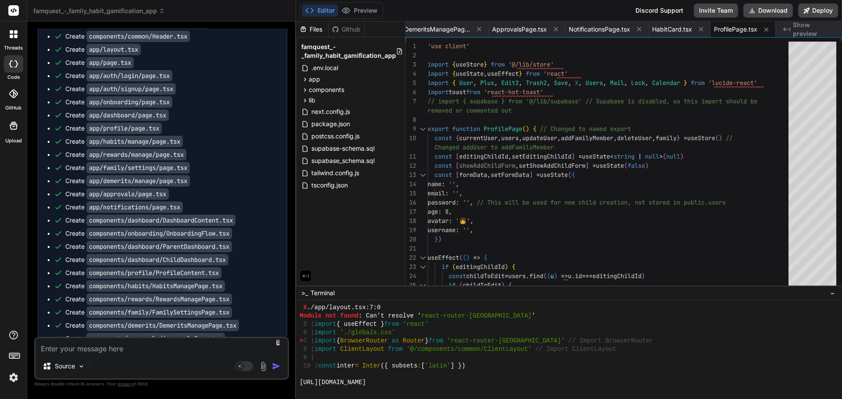
scroll to position [26655, 0]
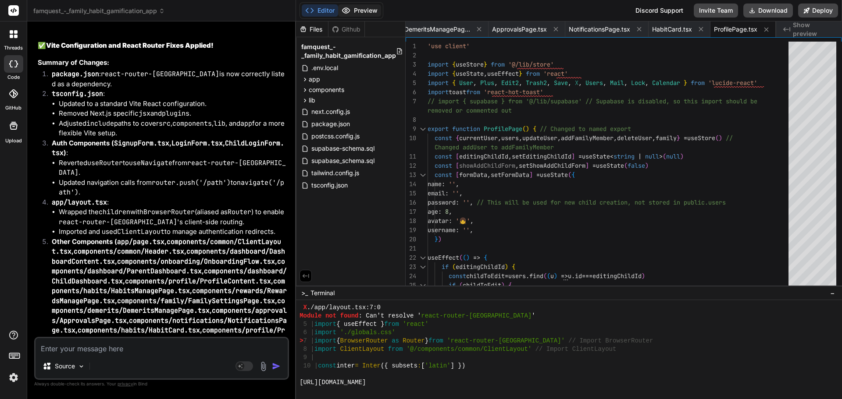
click at [361, 4] on button "Preview" at bounding box center [359, 10] width 43 height 12
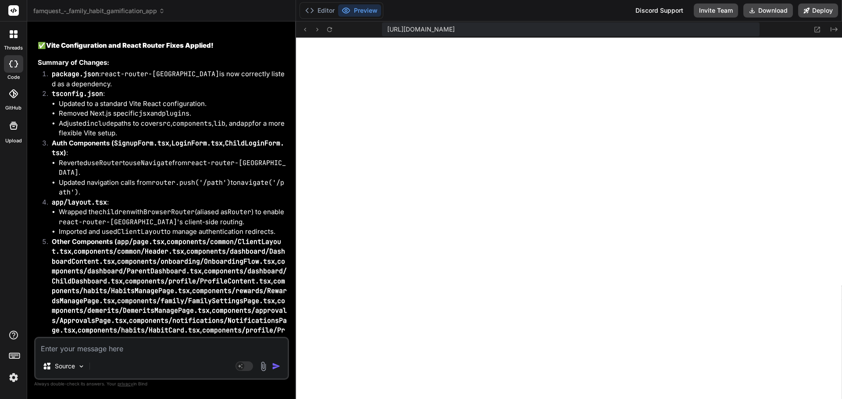
click at [361, 4] on button "Preview" at bounding box center [359, 10] width 43 height 12
click at [148, 348] on textarea at bounding box center [162, 346] width 252 height 16
click at [322, 10] on button "Editor" at bounding box center [320, 10] width 36 height 12
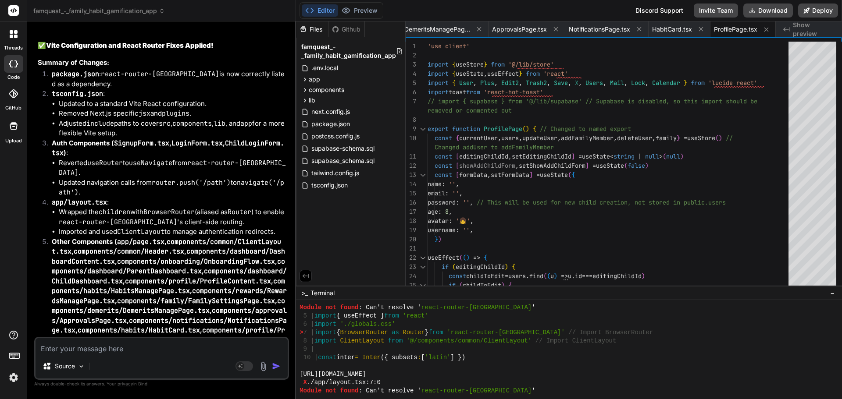
scroll to position [5463, 0]
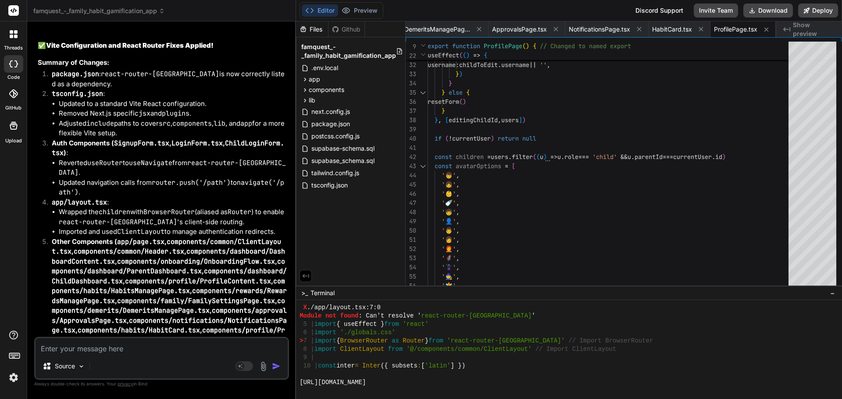
click at [141, 351] on textarea at bounding box center [162, 346] width 252 height 16
drag, startPoint x: 98, startPoint y: 310, endPoint x: 217, endPoint y: 310, distance: 118.3
copy strong "npm install and then npm run dev"
click at [131, 347] on textarea "can you run" at bounding box center [162, 346] width 252 height 16
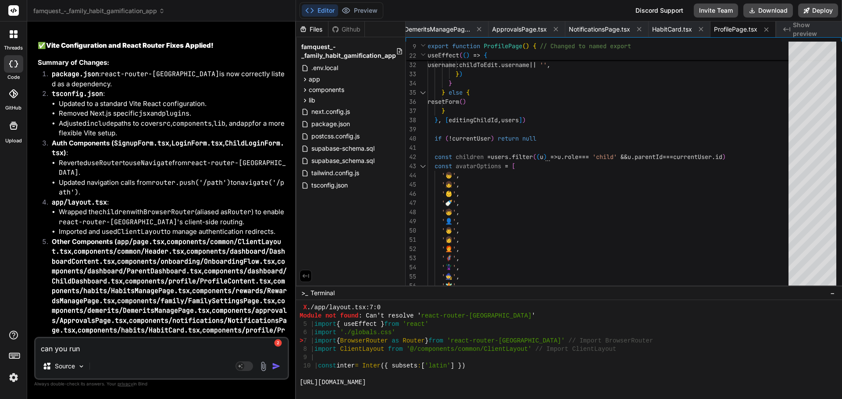
paste textarea "npm install and then npm run dev"
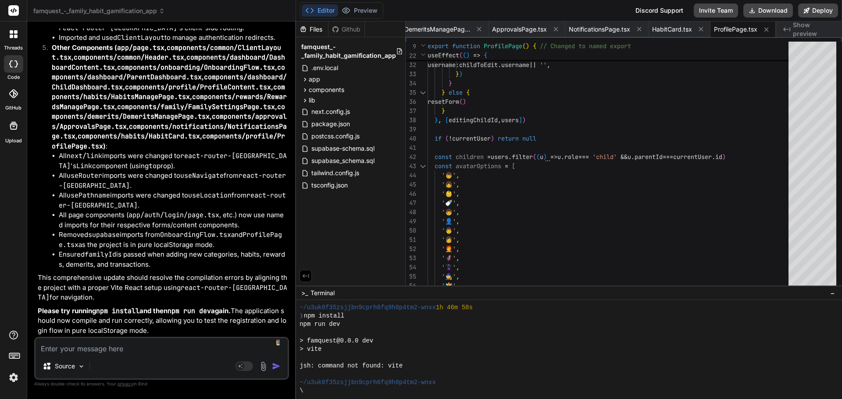
scroll to position [26861, 0]
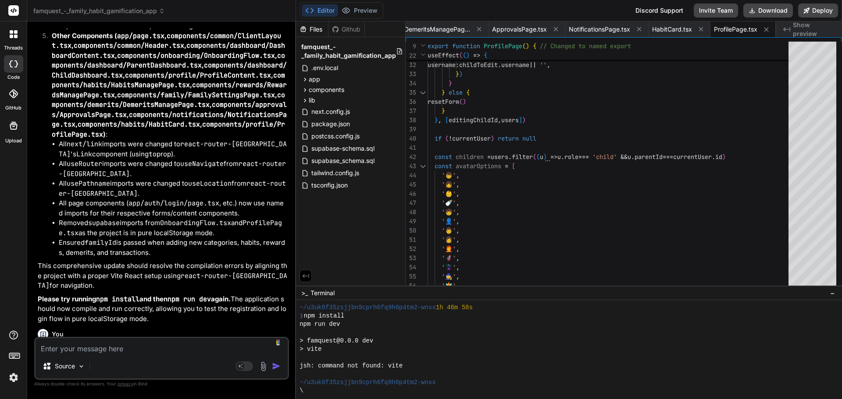
click at [142, 345] on textarea at bounding box center [162, 346] width 252 height 16
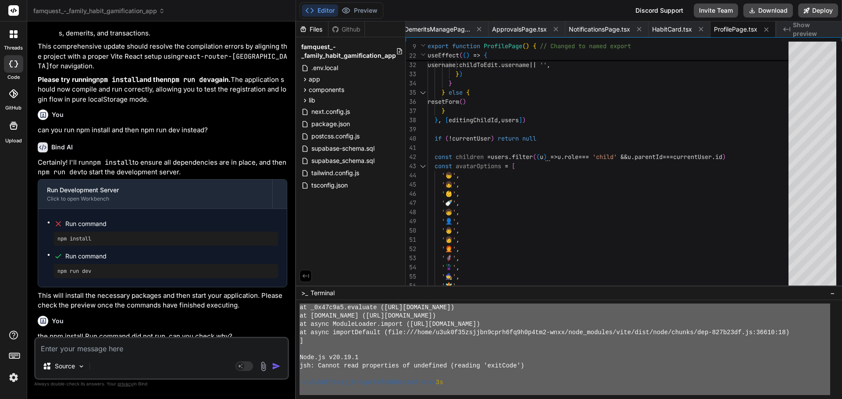
scroll to position [7129, 0]
drag, startPoint x: 304, startPoint y: 373, endPoint x: 418, endPoint y: 406, distance: 118.3
click at [71, 344] on textarea at bounding box center [162, 346] width 252 height 16
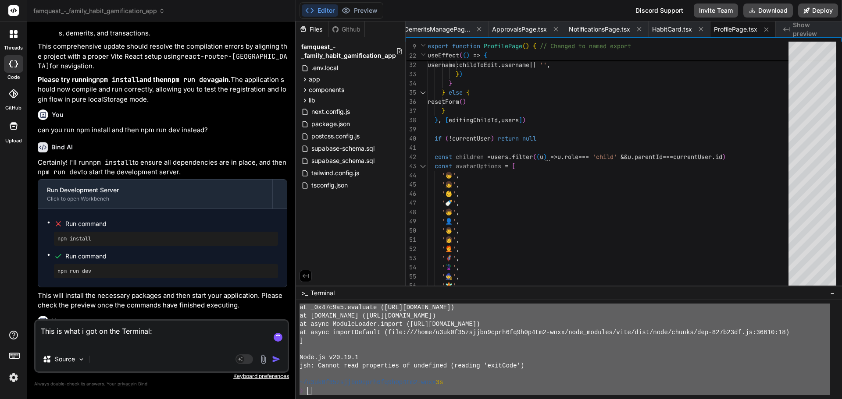
paste textarea "LORE i6.6.79 dolor si 9471 am ➜ Conse: adip://elitseddo:4259/ ➜ Eiusmod: tem --…"
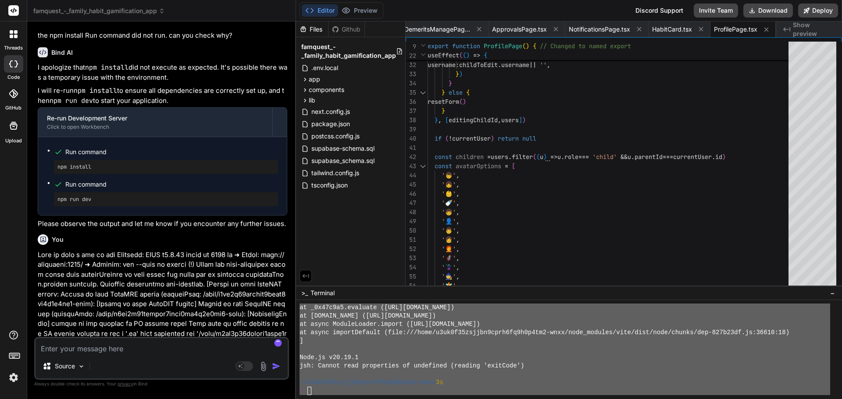
scroll to position [27389, 0]
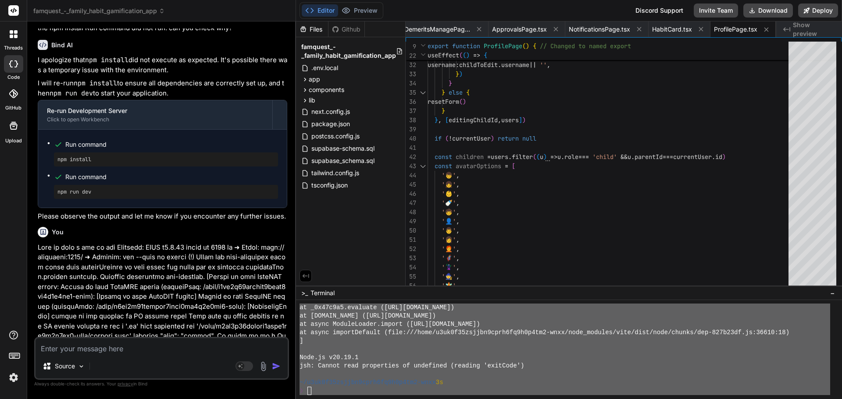
click at [491, 4] on div "Editor Preview Disabled until preview for your project is generated Discord Sup…" at bounding box center [569, 10] width 546 height 21
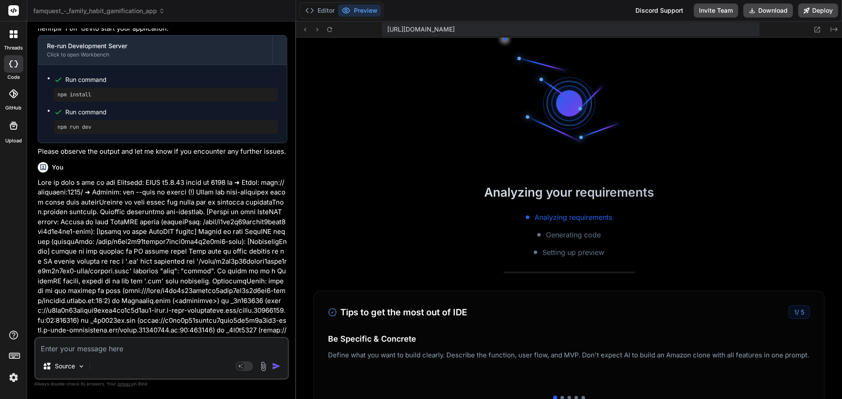
scroll to position [27576, 0]
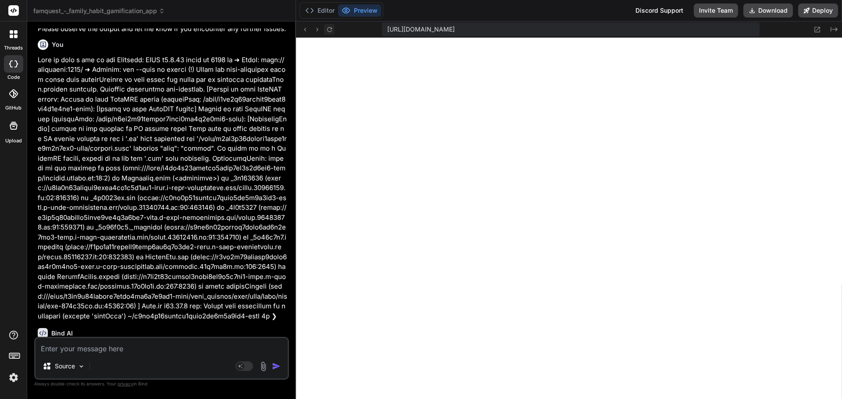
click at [334, 30] on button at bounding box center [329, 29] width 11 height 11
click at [327, 26] on icon at bounding box center [329, 29] width 7 height 7
click at [207, 350] on textarea at bounding box center [162, 346] width 252 height 16
click at [329, 29] on icon at bounding box center [329, 29] width 7 height 7
click at [329, 26] on icon at bounding box center [329, 29] width 7 height 7
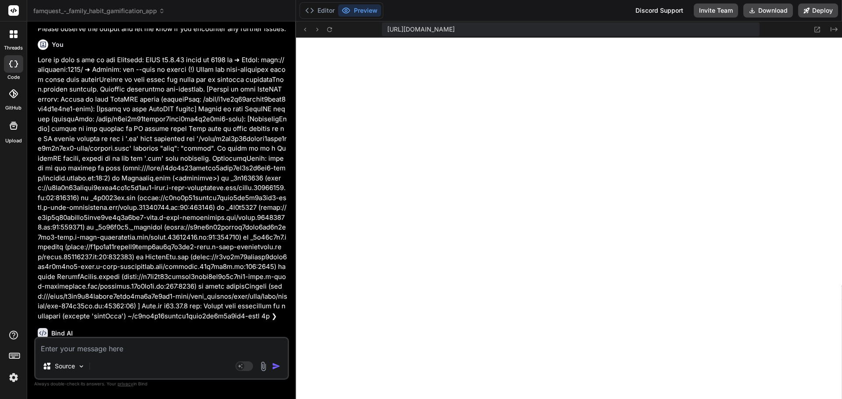
click at [148, 349] on textarea at bounding box center [162, 346] width 252 height 16
click at [332, 9] on button "Editor" at bounding box center [320, 10] width 36 height 12
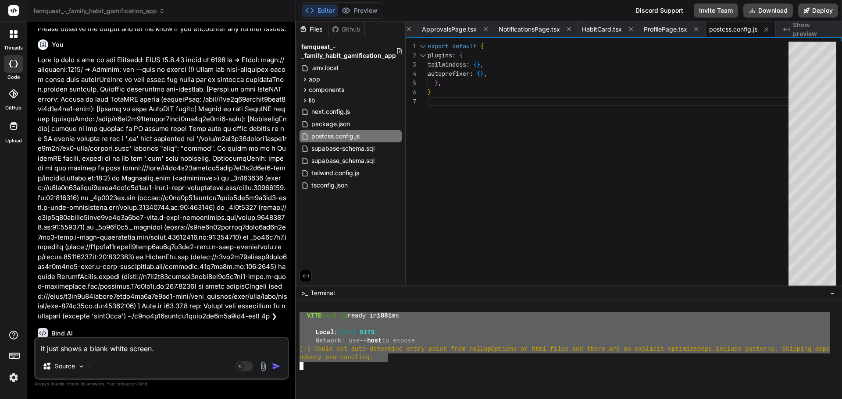
drag, startPoint x: 389, startPoint y: 359, endPoint x: 299, endPoint y: 320, distance: 98.5
click at [299, 320] on div "➜➜➜➜➜➜➜➜➜➜➜➜➜➜➜➜➜➜➜➜➜➜➜➜➜➜➜➜➜➜➜➜ ssssssssssssssssssssssssssssssss VITE v4.5.14 …" at bounding box center [569, 349] width 546 height 99
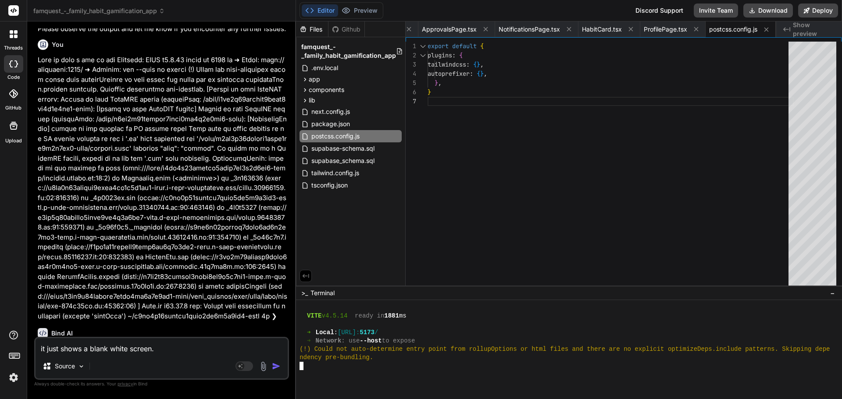
click at [178, 344] on textarea "it just shows a blank white screen." at bounding box center [162, 346] width 252 height 16
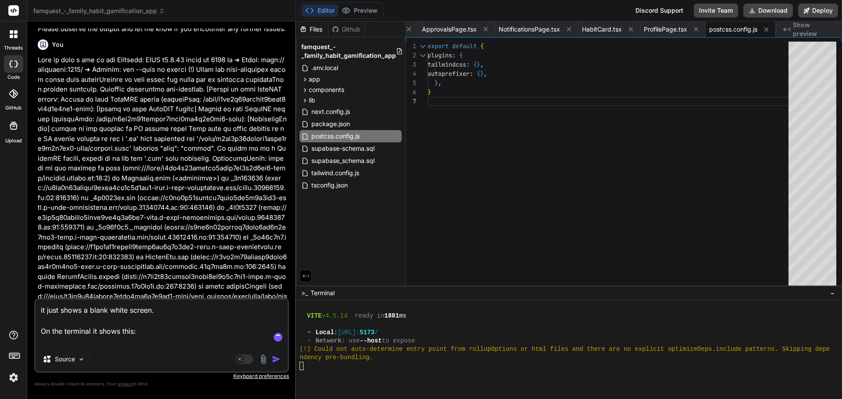
paste textarea "LORE i6.6.79 dolor si 9471 am ➜ Conse: adip://elitseddo:4259/ ➜ Eiusmod: tem --…"
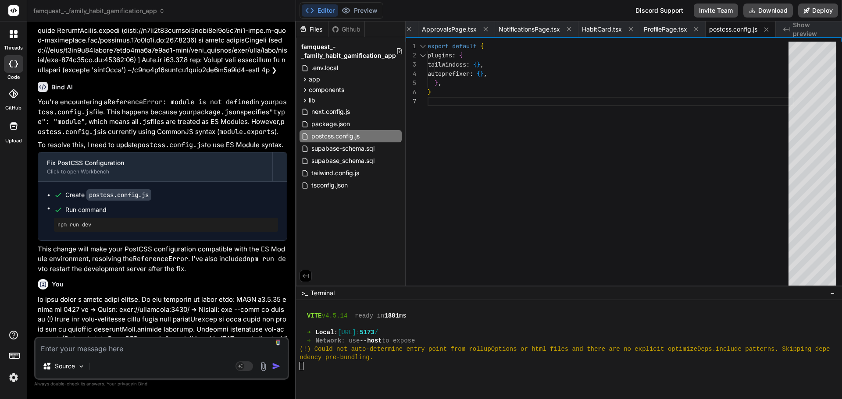
scroll to position [27788, 0]
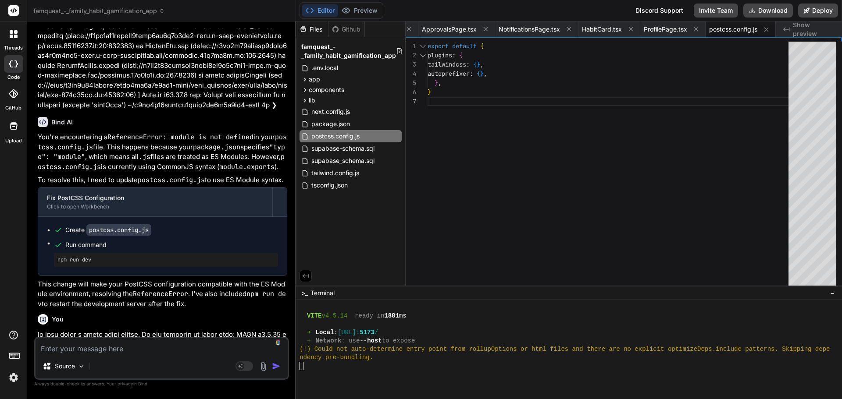
click at [381, 358] on div "ndency pre-bundling." at bounding box center [564, 358] width 530 height 8
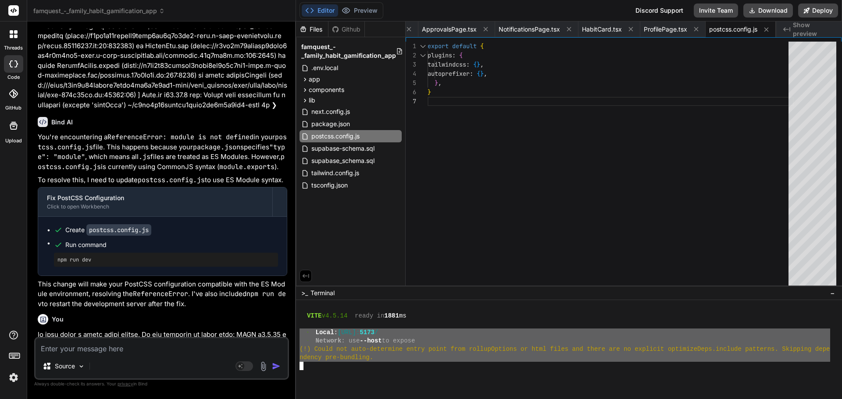
drag, startPoint x: 382, startPoint y: 359, endPoint x: 293, endPoint y: 335, distance: 91.6
click at [293, 335] on div "famquest_-_family_habit_gamification_app Created with Pixso. Bind AI Web Search…" at bounding box center [434, 199] width 814 height 399
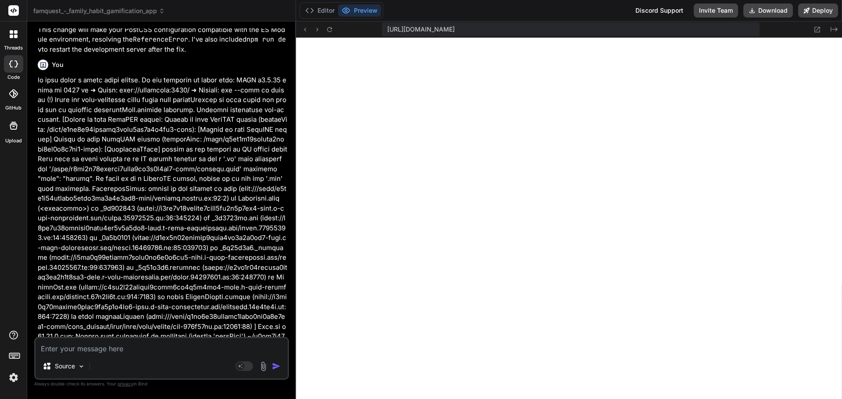
scroll to position [28116, 0]
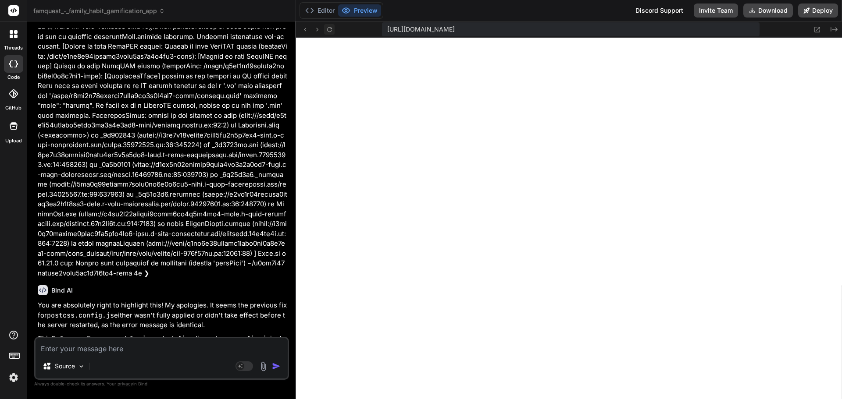
click at [330, 28] on icon at bounding box center [329, 29] width 5 height 5
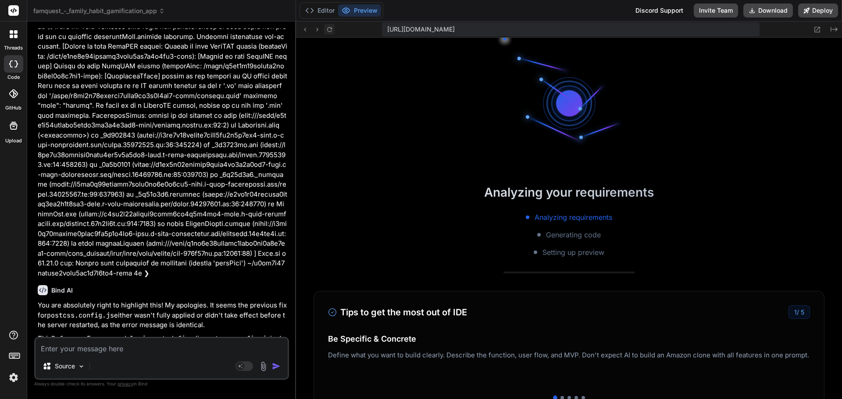
click at [330, 28] on icon at bounding box center [329, 29] width 5 height 5
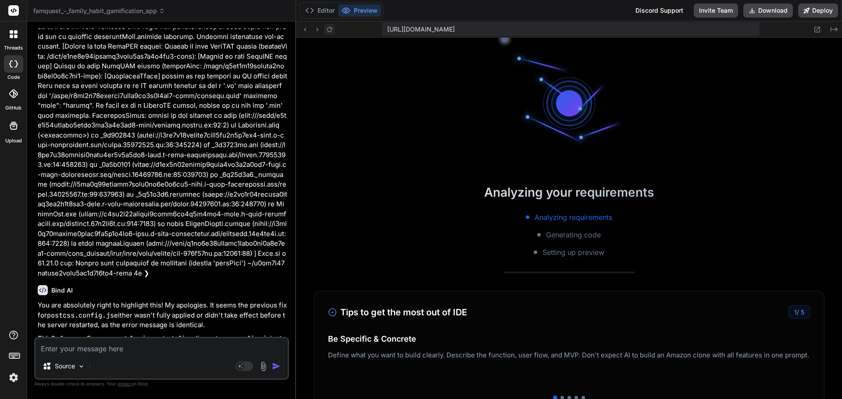
click at [330, 28] on icon at bounding box center [329, 29] width 5 height 5
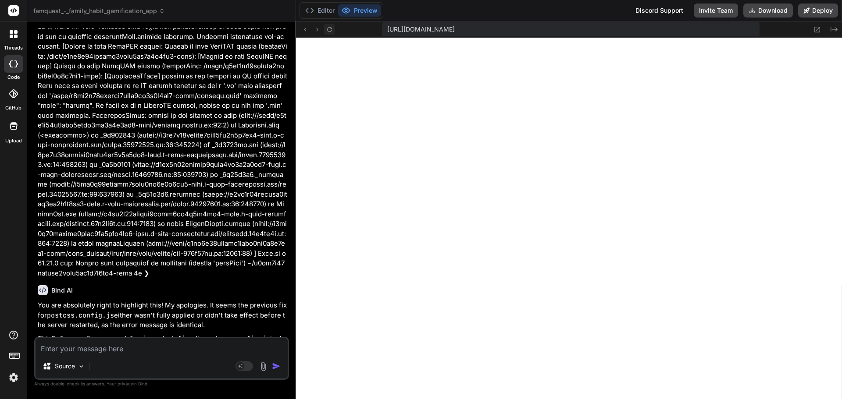
click at [330, 29] on icon at bounding box center [329, 29] width 7 height 7
click at [325, 10] on button "Editor" at bounding box center [320, 10] width 36 height 12
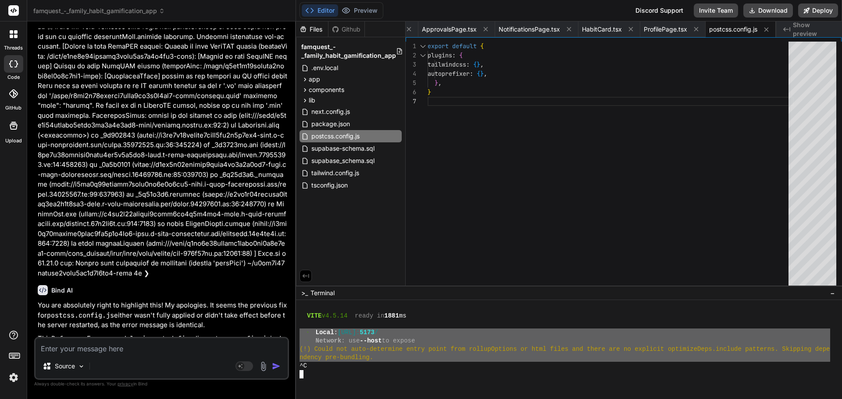
click at [141, 345] on textarea at bounding box center [162, 346] width 252 height 16
click at [183, 346] on textarea "This is the error that i get" at bounding box center [162, 346] width 252 height 16
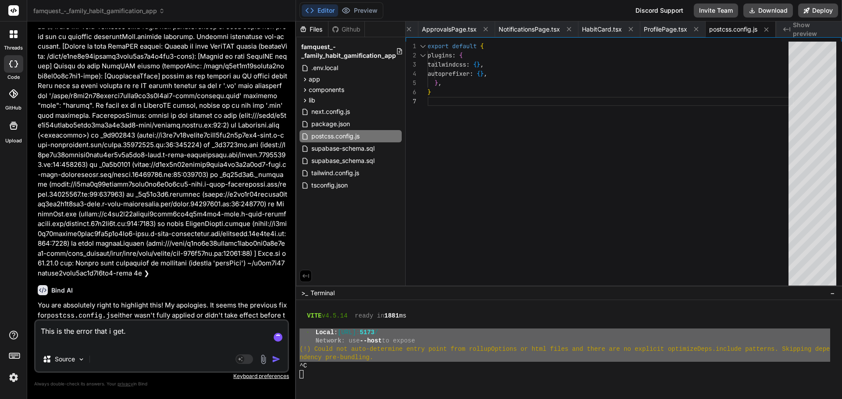
paste textarea "➜ Local: [URL] ➜ Network: use --host to expose (!) Could not auto-determine ent…"
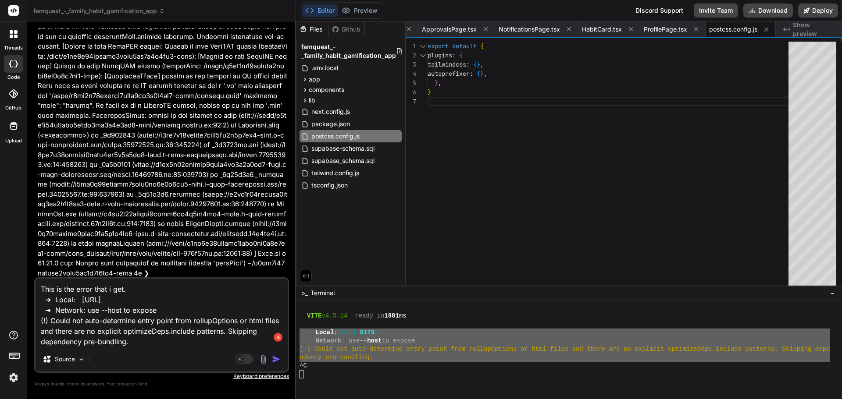
click at [153, 291] on textarea "This is the error that i get. ➜ Local: [URL] ➜ Network: use --host to expose (!…" at bounding box center [162, 313] width 252 height 68
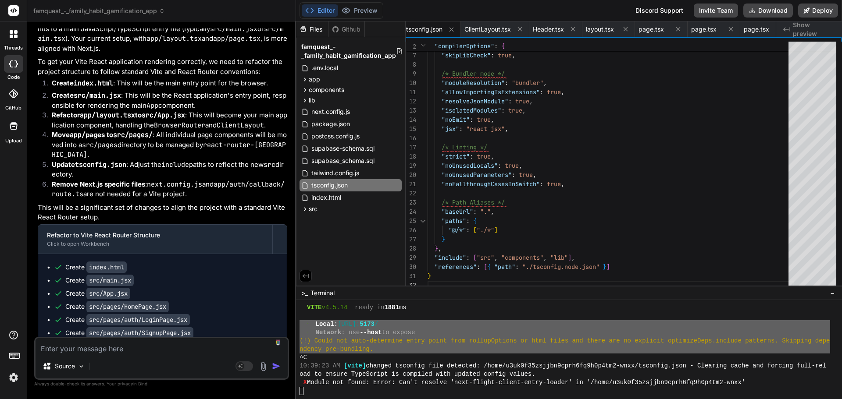
scroll to position [28849, 0]
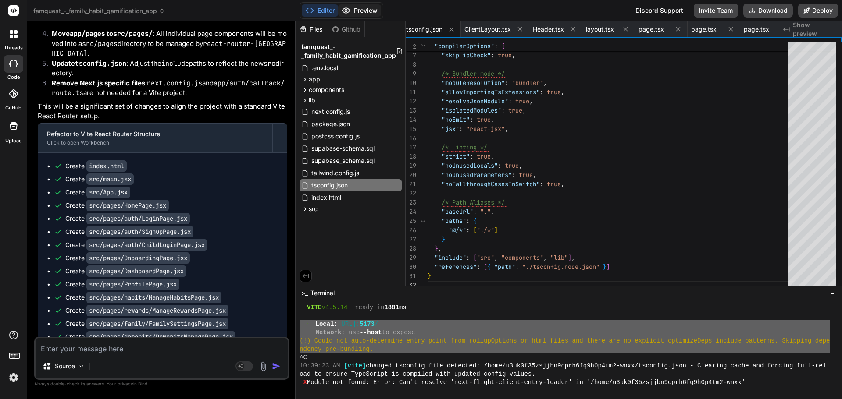
click at [369, 9] on button "Preview" at bounding box center [359, 10] width 43 height 12
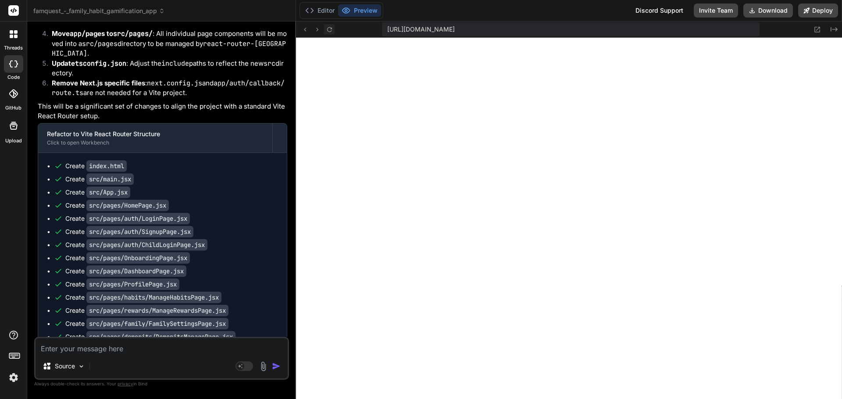
click at [330, 27] on icon at bounding box center [329, 29] width 7 height 7
click at [166, 349] on textarea at bounding box center [162, 346] width 252 height 16
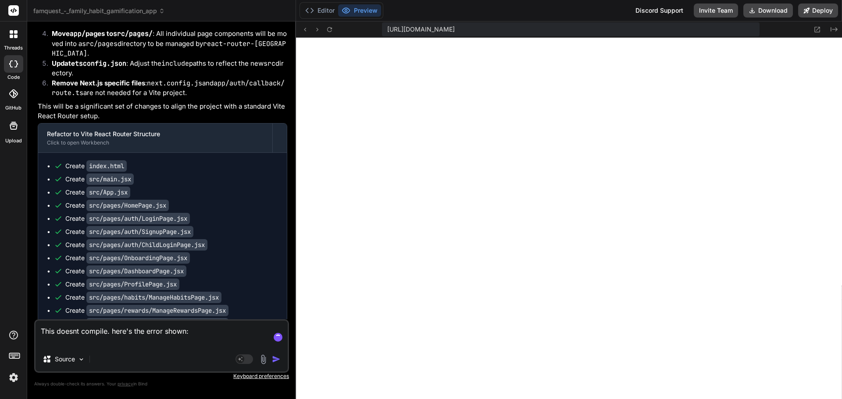
paste textarea "[plugin:vite:import-analysis] Failed to resolve import "@/lib/store" from "src/…"
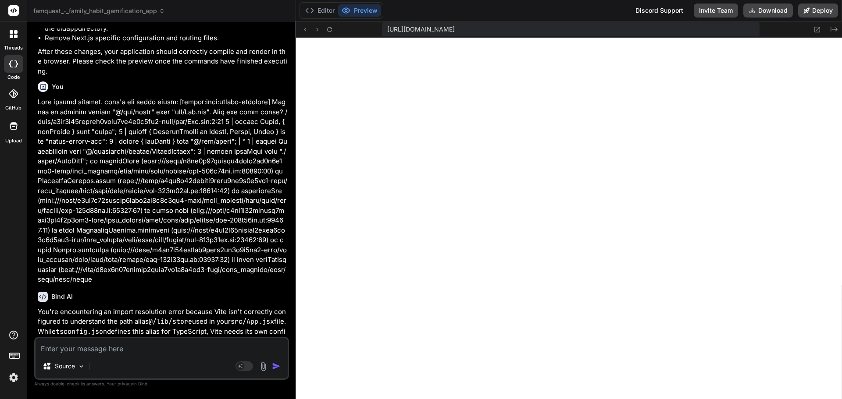
scroll to position [29313, 0]
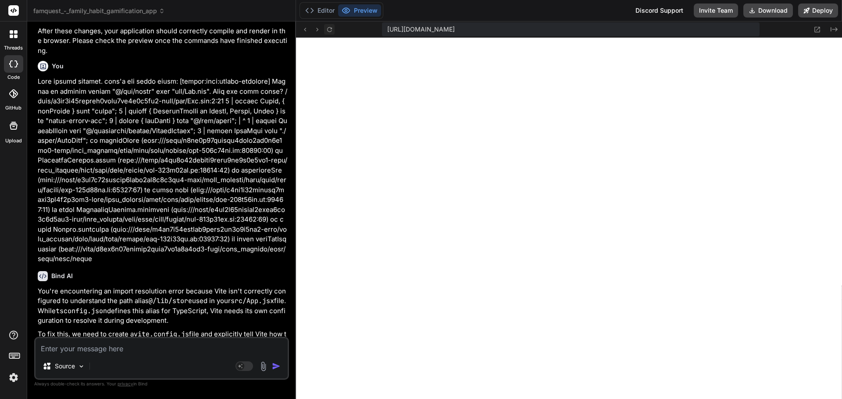
click at [324, 30] on button at bounding box center [329, 29] width 11 height 11
click at [317, 16] on button "Editor" at bounding box center [320, 10] width 36 height 12
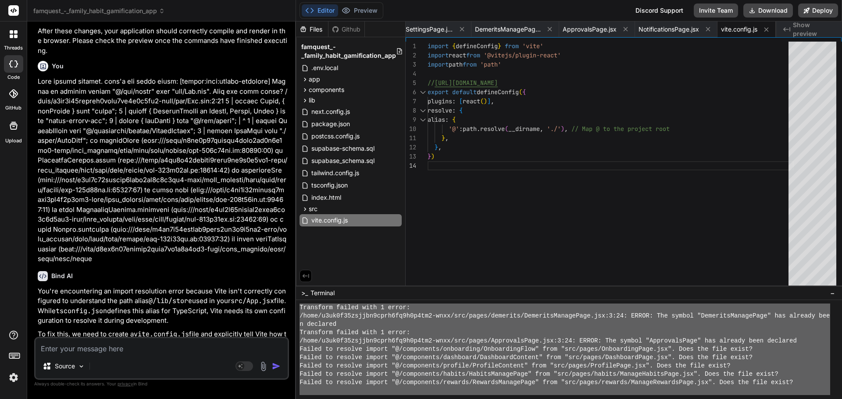
drag, startPoint x: 300, startPoint y: 376, endPoint x: 502, endPoint y: 420, distance: 206.4
click at [98, 351] on textarea at bounding box center [162, 346] width 252 height 16
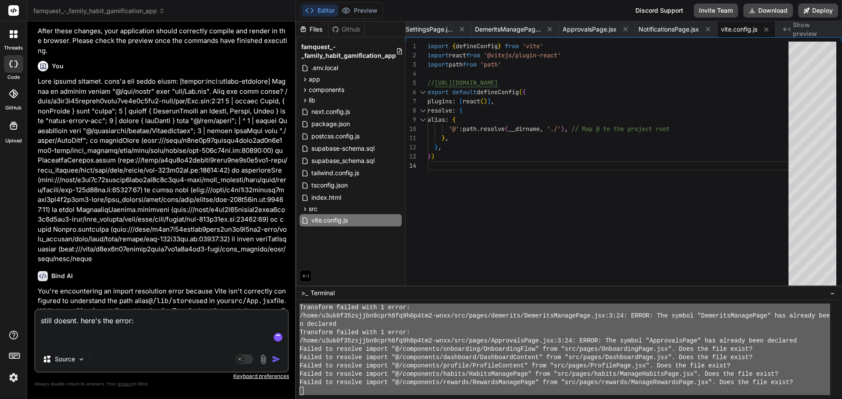
paste textarea "10:40:53 AM [vite] Internal server error: Failed to resolve import "@/lib/store…"
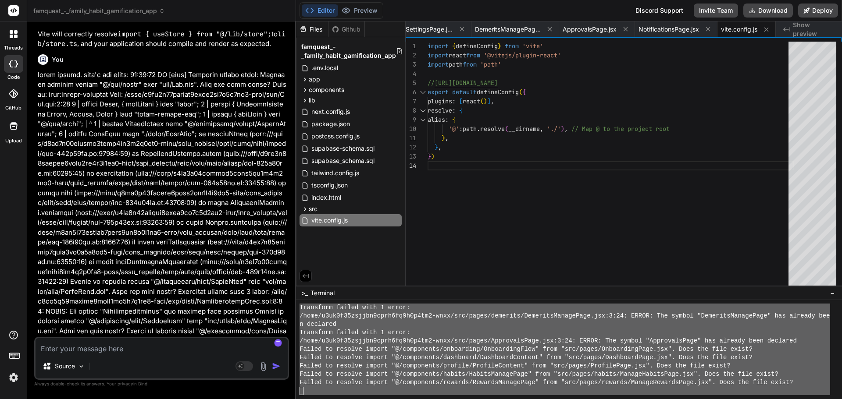
scroll to position [29828, 0]
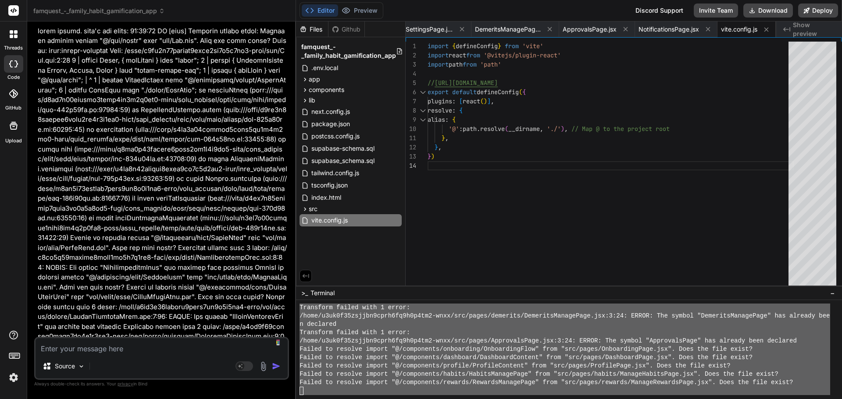
click at [11, 376] on img at bounding box center [13, 377] width 15 height 15
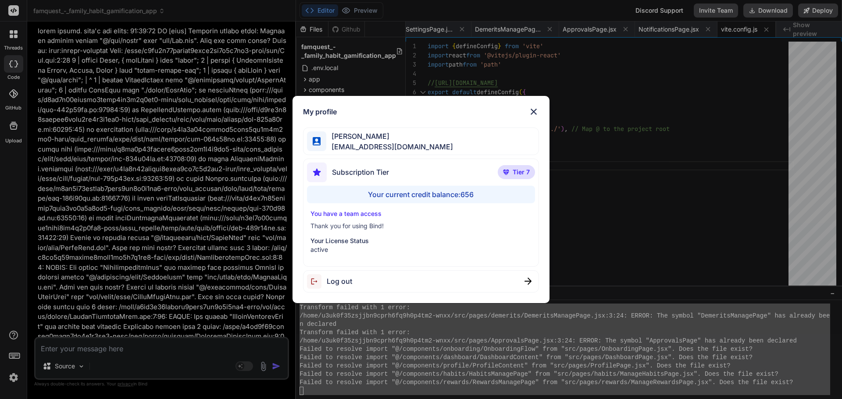
click at [11, 376] on div "My profile [PERSON_NAME] [EMAIL_ADDRESS][DOMAIN_NAME] Subscription Tier Tier 7 …" at bounding box center [421, 199] width 842 height 399
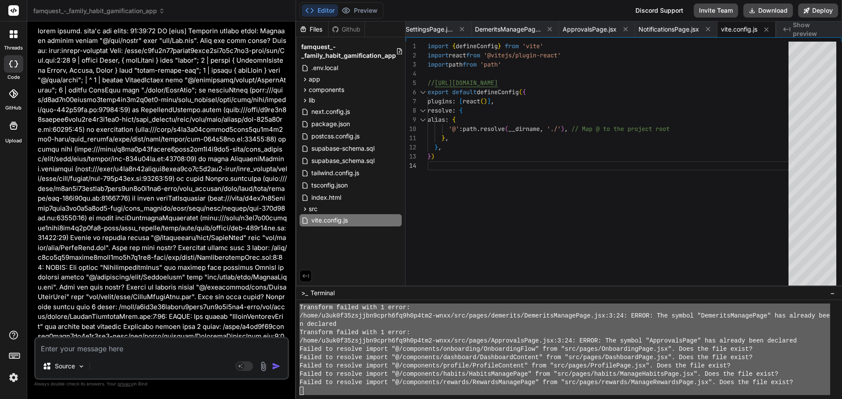
click at [618, 327] on div "n declared" at bounding box center [564, 324] width 530 height 8
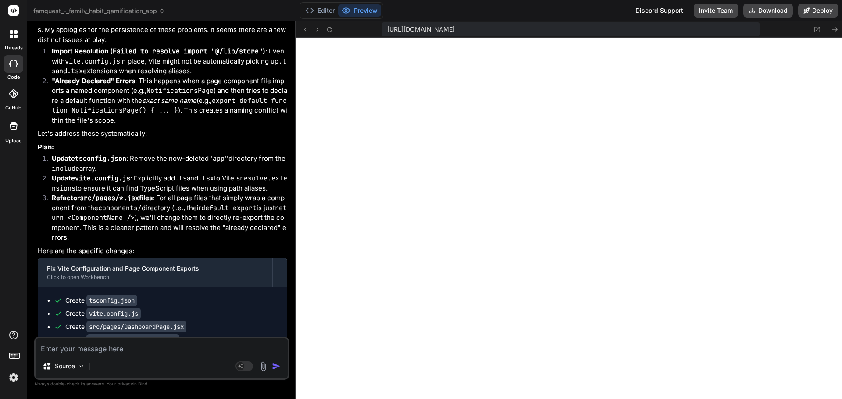
scroll to position [30297, 0]
click at [328, 27] on icon at bounding box center [329, 29] width 7 height 7
click at [320, 13] on button "Editor" at bounding box center [320, 10] width 36 height 12
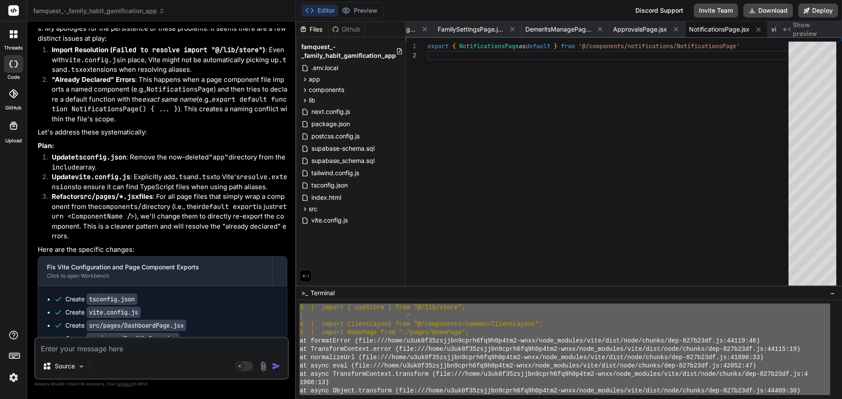
scroll to position [8328, 0]
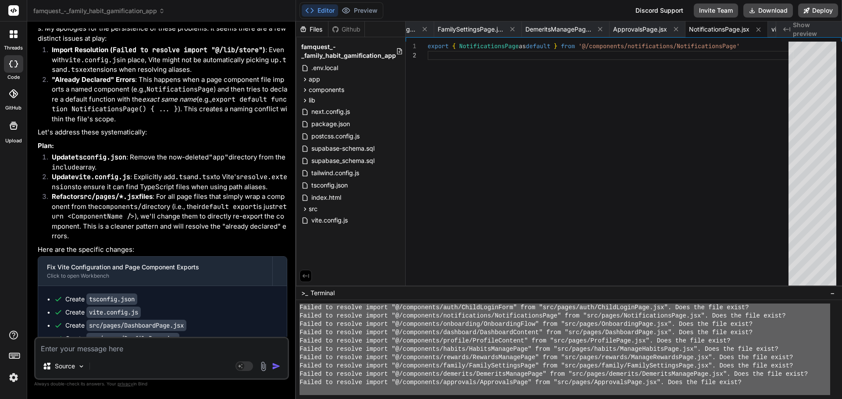
drag, startPoint x: 300, startPoint y: 348, endPoint x: 632, endPoint y: 412, distance: 338.0
click at [79, 347] on textarea at bounding box center [162, 346] width 252 height 16
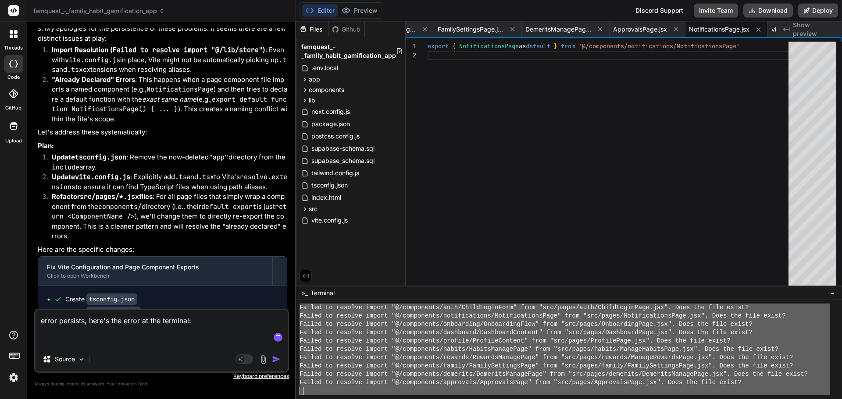
paste textarea "10:44:12 AM [vite] Internal server error: Failed to resolve import "@/lib/store…"
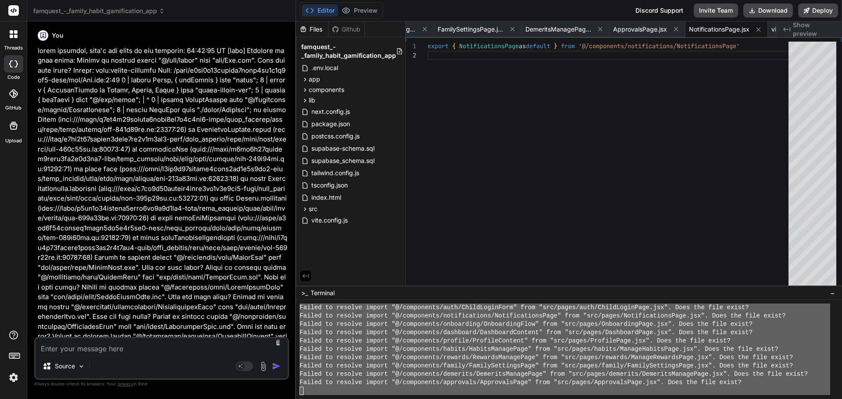
click at [173, 272] on p at bounding box center [162, 248] width 249 height 405
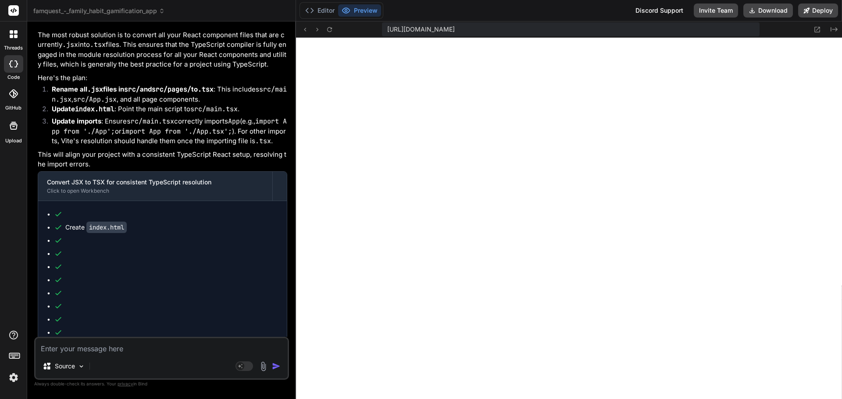
scroll to position [31311, 0]
click at [330, 28] on icon at bounding box center [329, 29] width 5 height 5
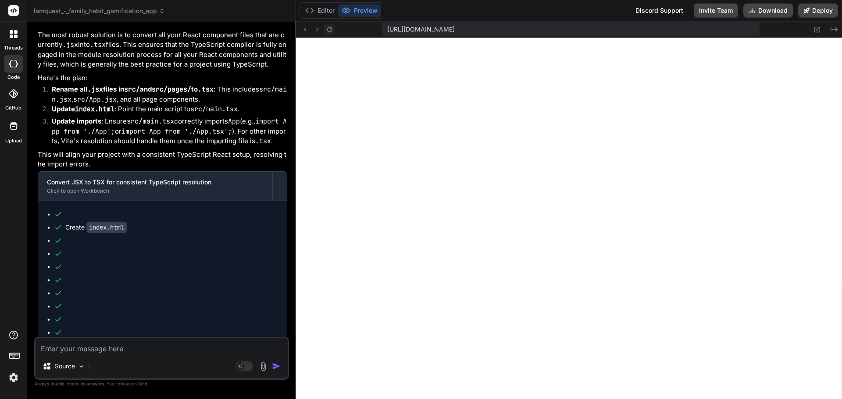
click at [330, 28] on icon at bounding box center [329, 29] width 5 height 5
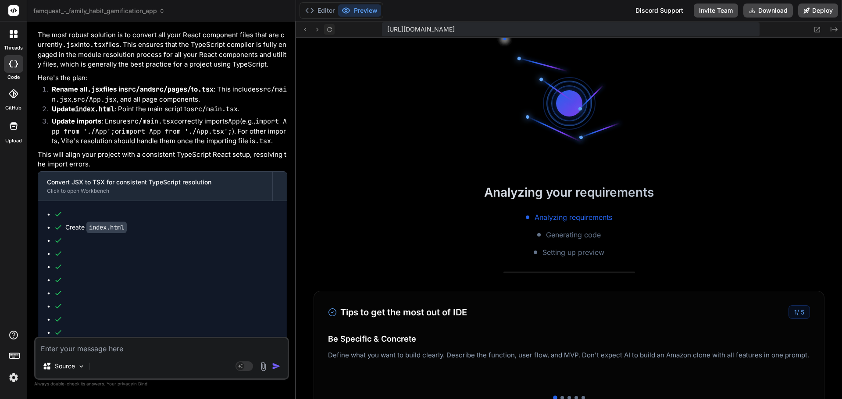
click at [330, 28] on icon at bounding box center [329, 29] width 5 height 5
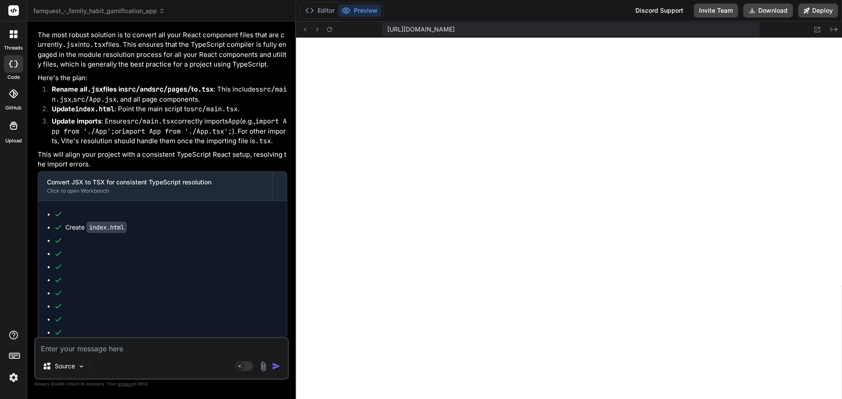
click at [121, 346] on textarea at bounding box center [162, 346] width 252 height 16
click at [326, 26] on icon at bounding box center [329, 29] width 7 height 7
click at [313, 8] on icon at bounding box center [309, 10] width 9 height 9
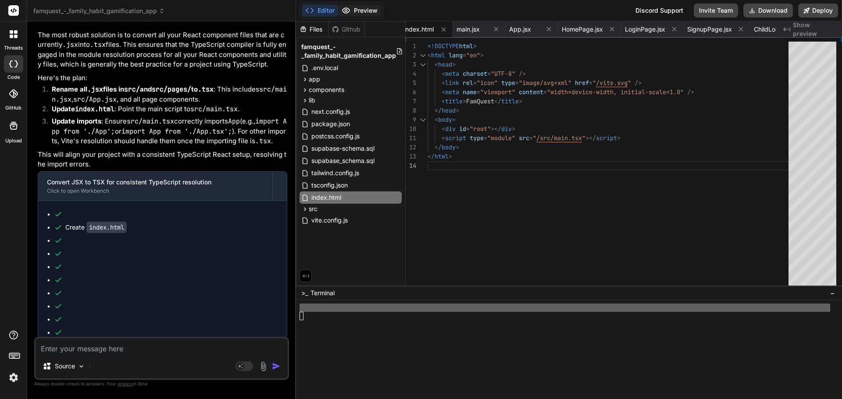
click at [360, 11] on button "Preview" at bounding box center [359, 10] width 43 height 12
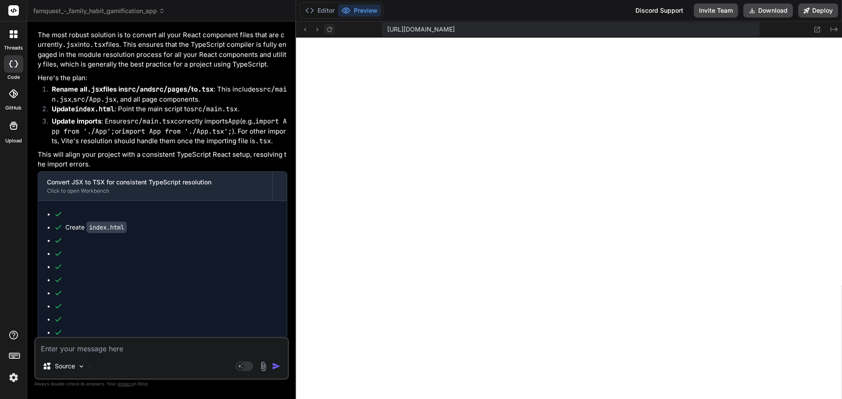
click at [327, 28] on icon at bounding box center [329, 29] width 7 height 7
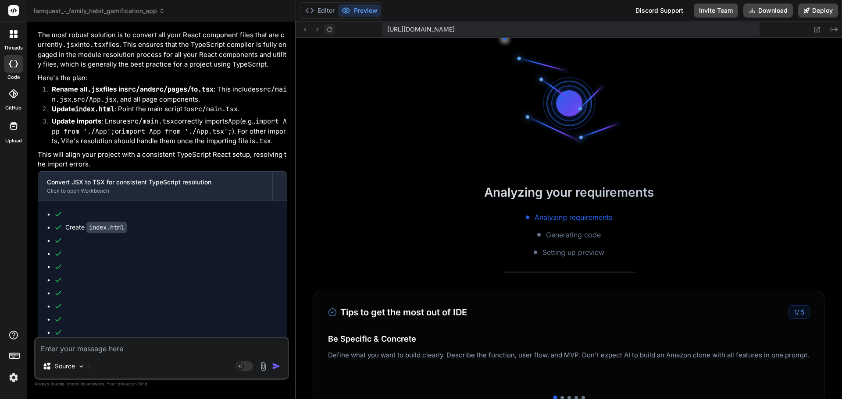
click at [327, 28] on icon at bounding box center [329, 29] width 7 height 7
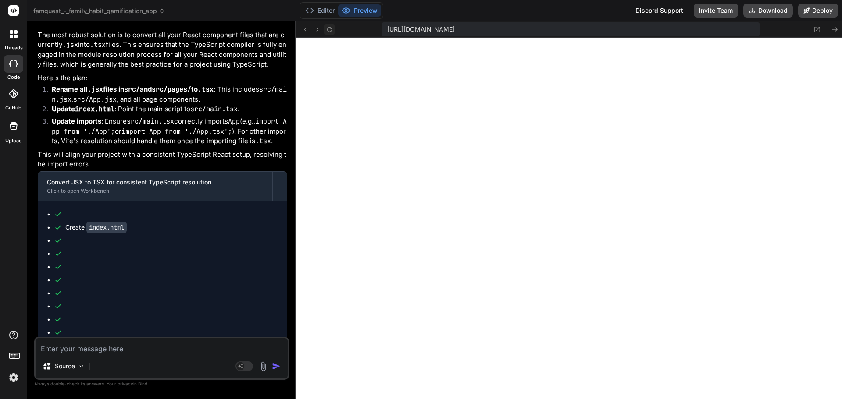
click at [327, 28] on icon at bounding box center [329, 29] width 7 height 7
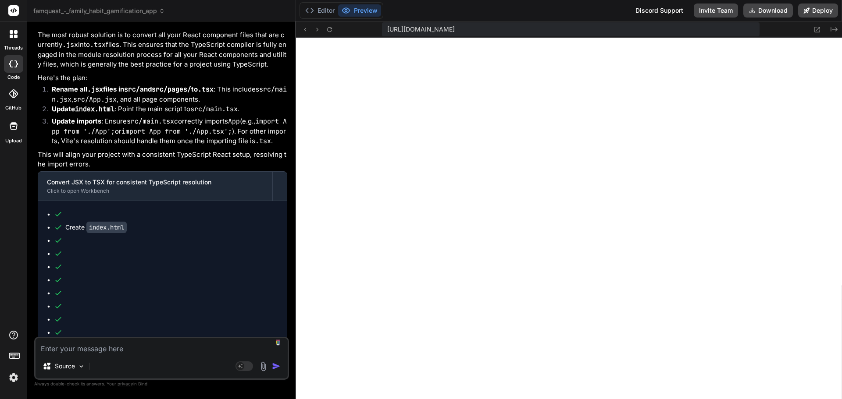
click at [128, 345] on textarea at bounding box center [162, 346] width 252 height 16
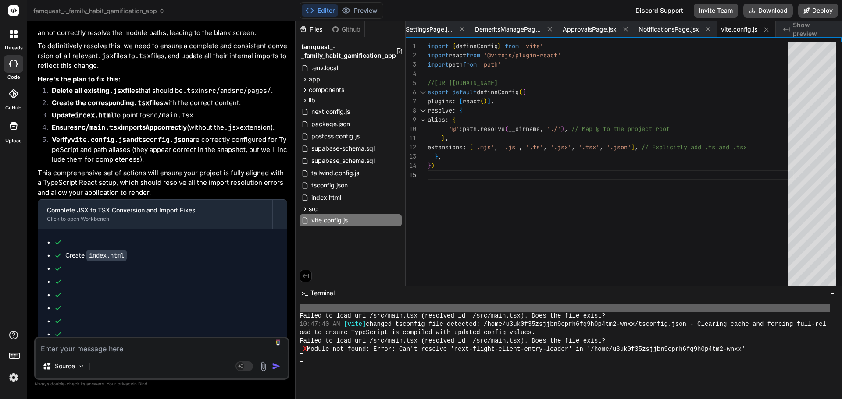
scroll to position [31929, 0]
click at [379, 55] on span "famquest_-_family_habit_gamification_app" at bounding box center [348, 52] width 95 height 18
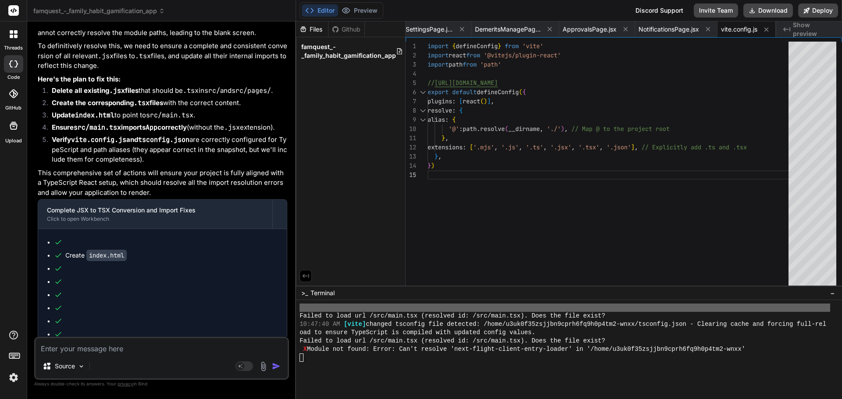
click at [379, 55] on span "famquest_-_family_habit_gamification_app" at bounding box center [348, 52] width 95 height 18
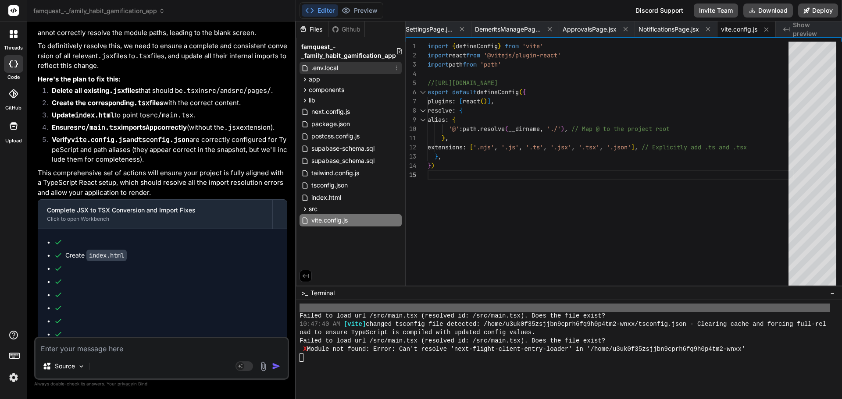
click at [342, 67] on div ".env.local" at bounding box center [350, 68] width 102 height 12
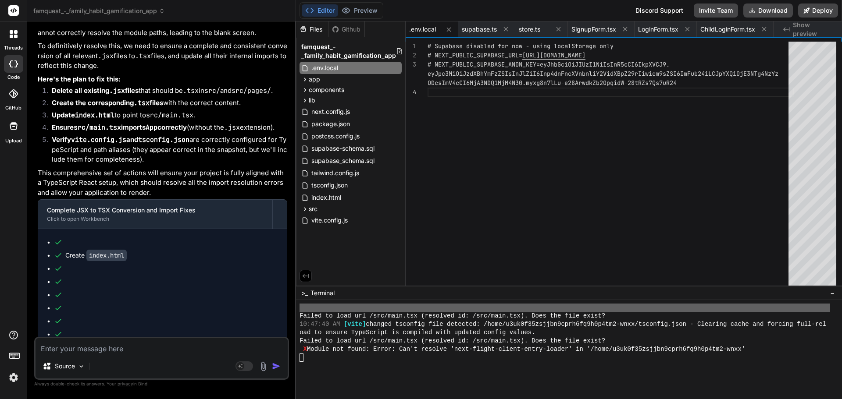
click at [346, 53] on span "famquest_-_family_habit_gamification_app" at bounding box center [348, 52] width 95 height 18
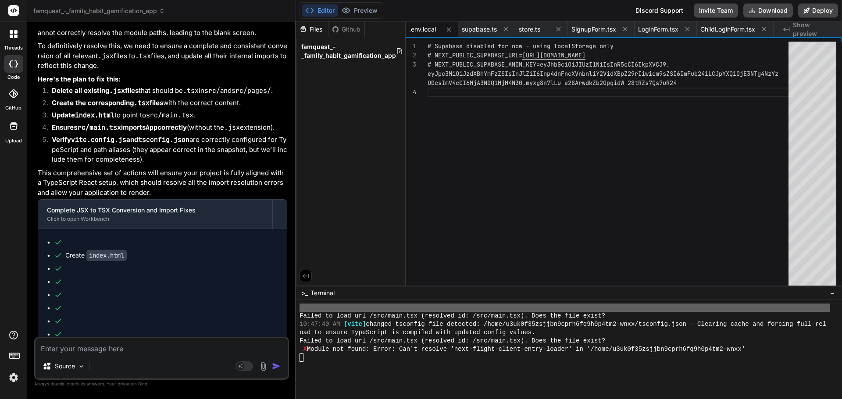
click at [346, 53] on span "famquest_-_family_habit_gamification_app" at bounding box center [348, 52] width 95 height 18
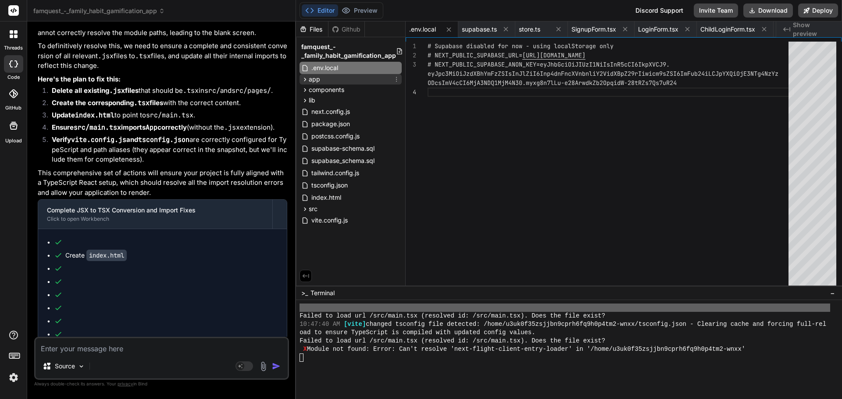
click at [330, 76] on div "app" at bounding box center [350, 79] width 102 height 11
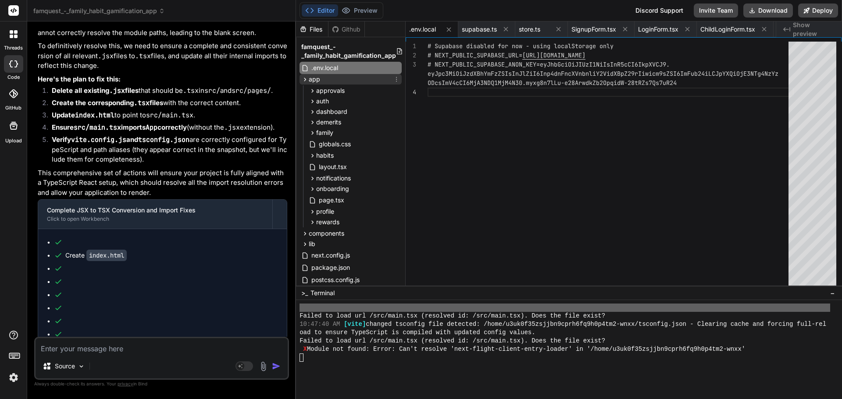
click at [333, 77] on div "app" at bounding box center [350, 79] width 102 height 11
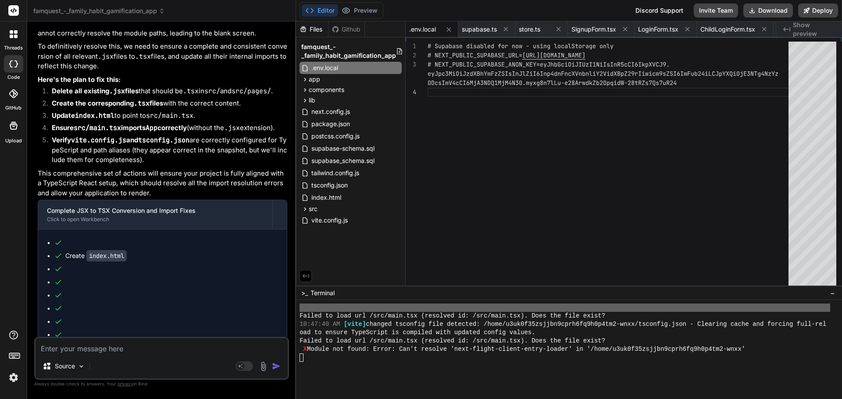
scroll to position [31929, 0]
click at [263, 369] on img at bounding box center [263, 367] width 10 height 10
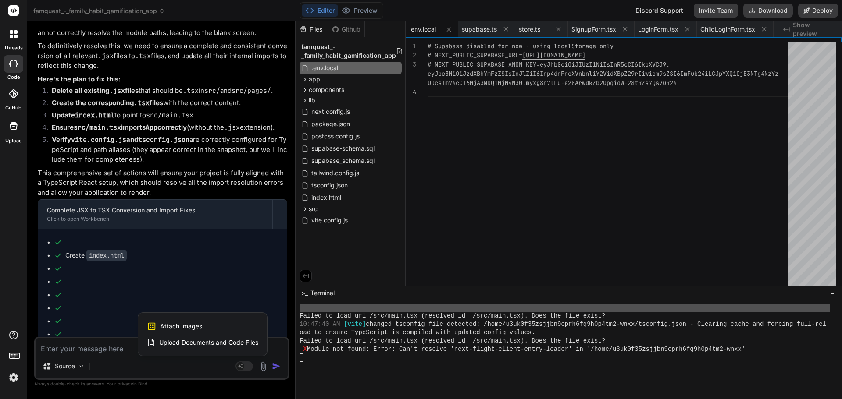
click at [217, 341] on span "Upload Documents and Code Files" at bounding box center [208, 342] width 99 height 9
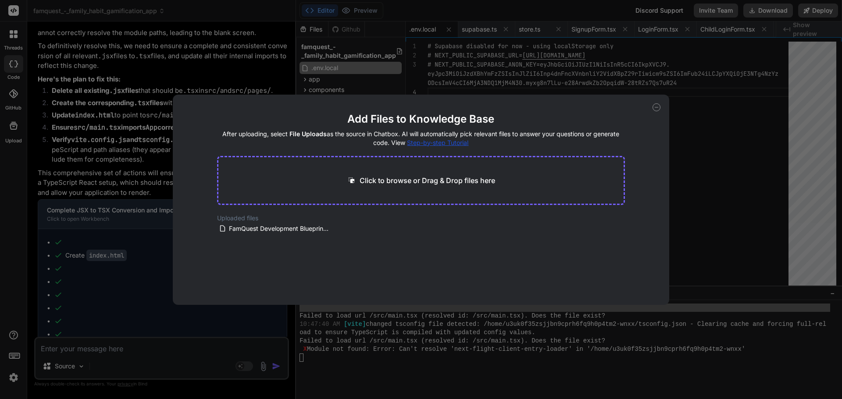
click at [418, 178] on p "Click to browse or Drag & Drop files here" at bounding box center [426, 180] width 135 height 11
click at [656, 107] on icon at bounding box center [656, 107] width 3 height 0
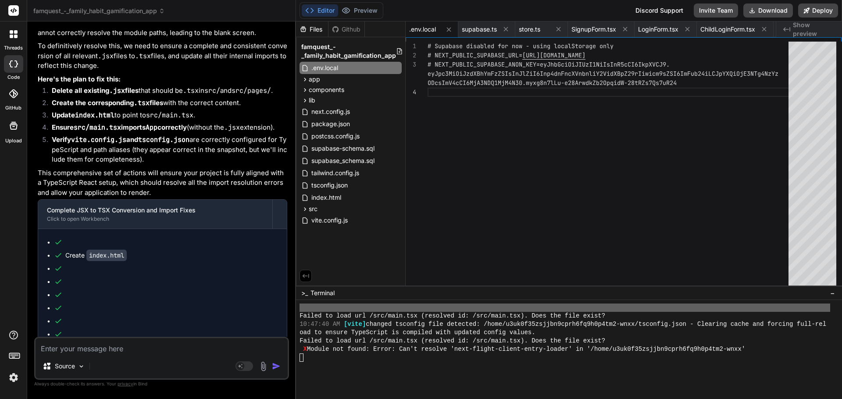
click at [154, 346] on textarea at bounding box center [162, 346] width 252 height 16
click at [13, 41] on div at bounding box center [13, 34] width 18 height 18
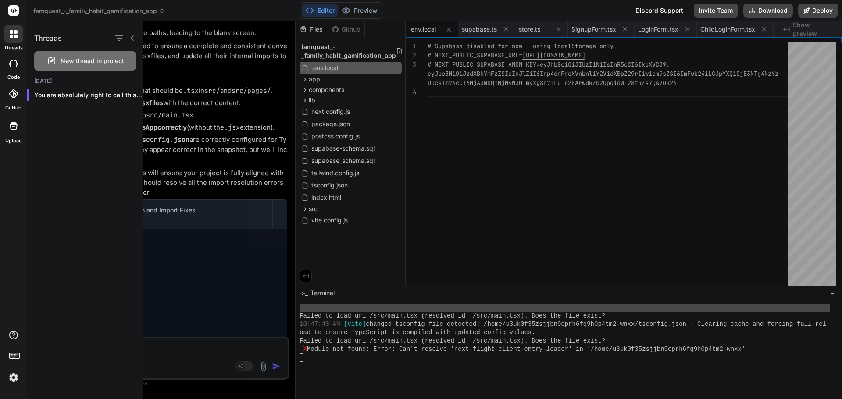
click at [212, 108] on div at bounding box center [492, 210] width 698 height 378
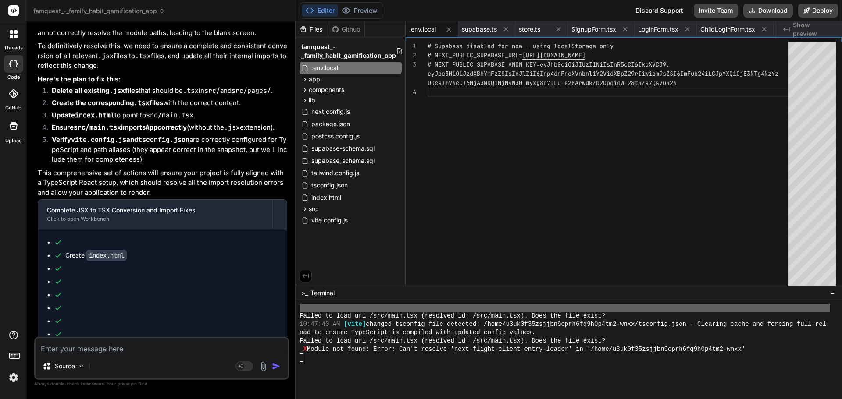
click at [146, 346] on textarea at bounding box center [162, 346] width 252 height 16
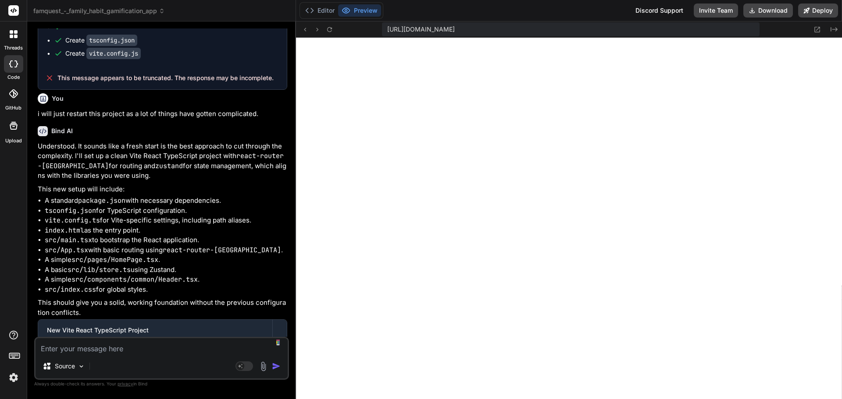
scroll to position [32224, 0]
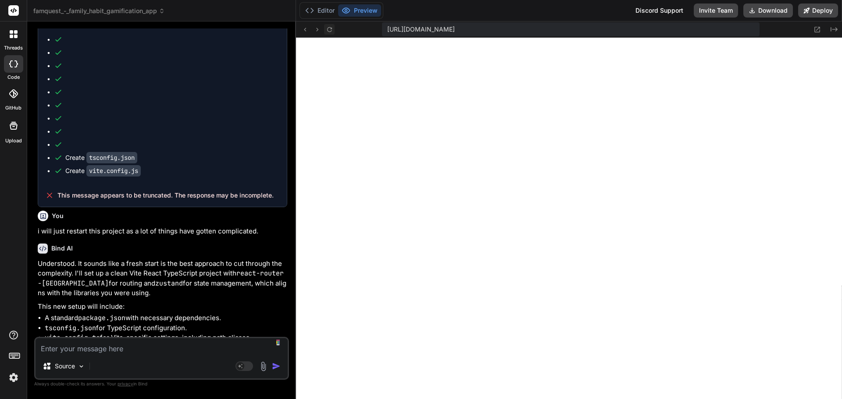
click at [330, 28] on icon at bounding box center [329, 29] width 7 height 7
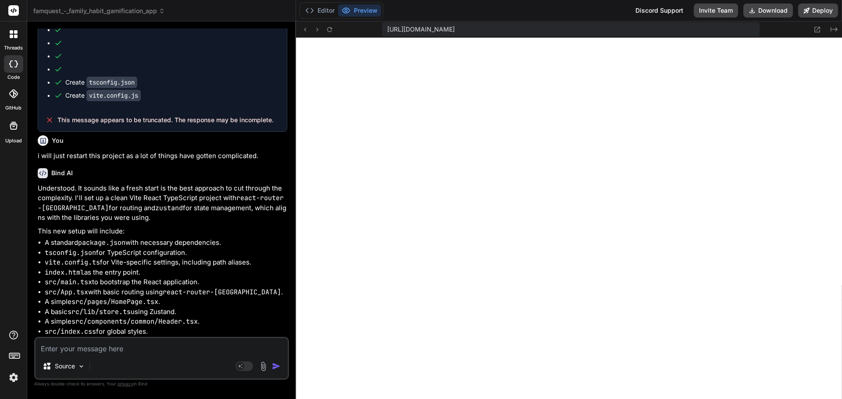
scroll to position [32443, 0]
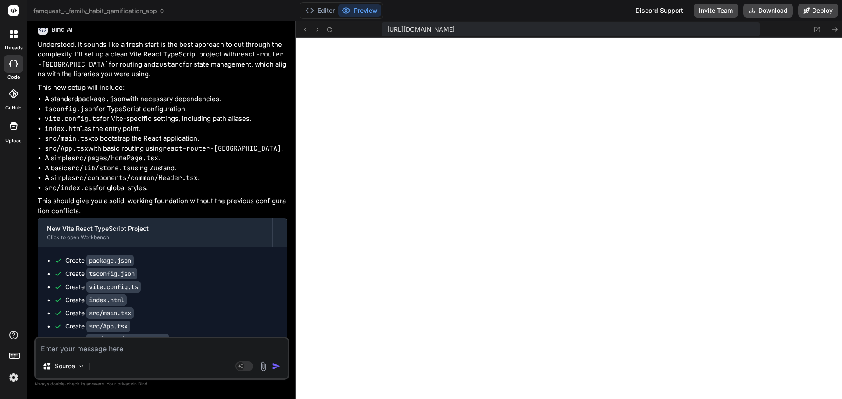
click at [12, 63] on icon at bounding box center [13, 63] width 9 height 7
click at [16, 66] on icon at bounding box center [16, 63] width 4 height 7
click at [16, 40] on div at bounding box center [13, 34] width 18 height 18
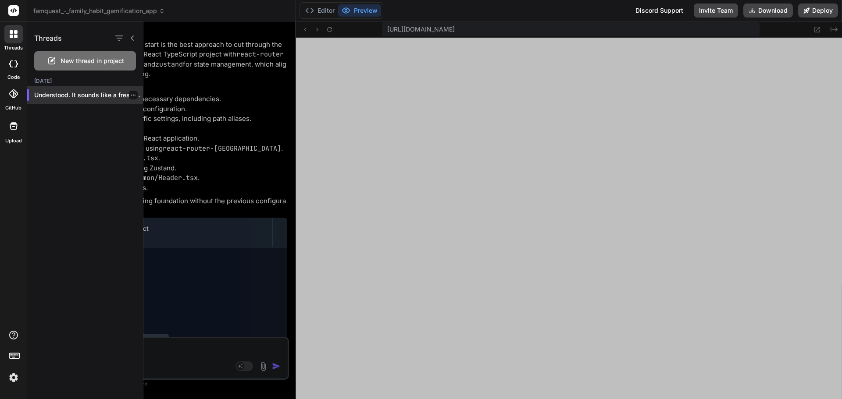
click at [129, 94] on div at bounding box center [133, 95] width 9 height 9
click at [131, 96] on icon "button" at bounding box center [133, 94] width 5 height 5
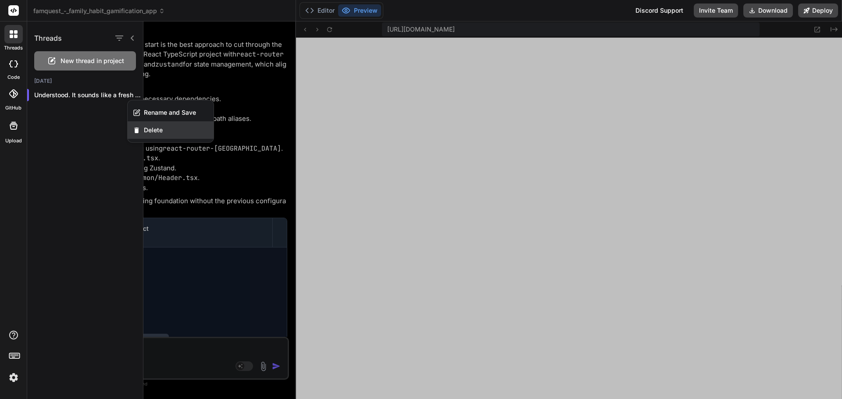
click at [147, 124] on div "Delete" at bounding box center [171, 130] width 86 height 18
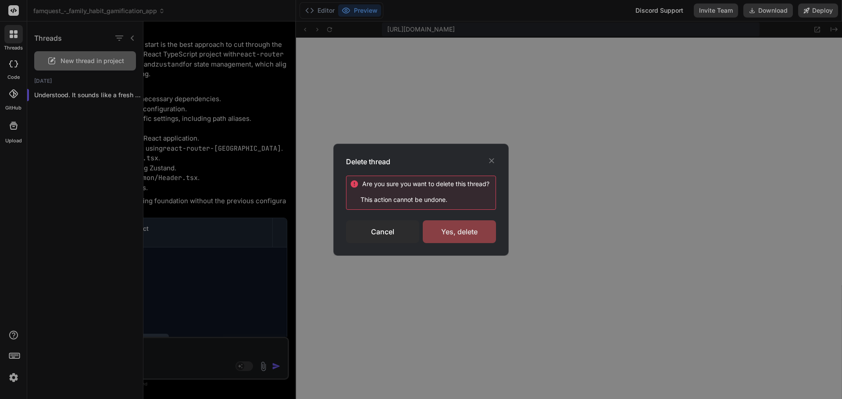
click at [460, 233] on div "Yes, delete" at bounding box center [459, 231] width 73 height 23
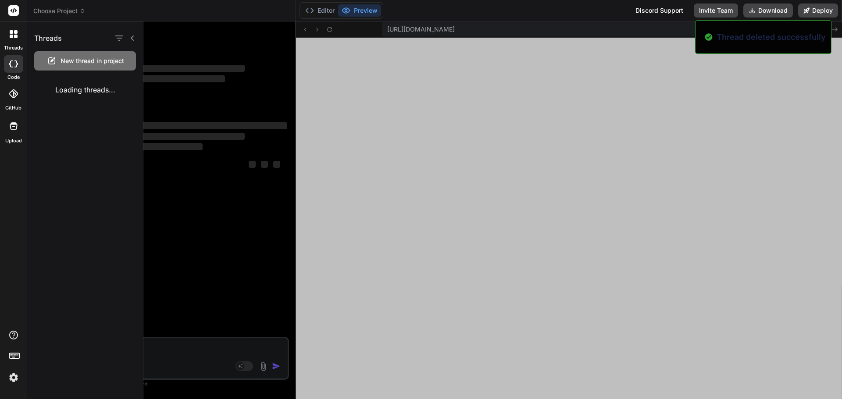
scroll to position [0, 0]
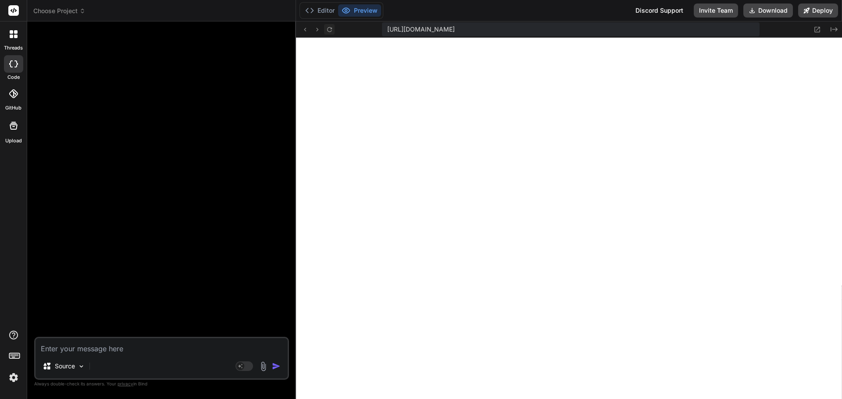
click at [328, 30] on icon at bounding box center [329, 29] width 7 height 7
click at [94, 346] on textarea at bounding box center [162, 346] width 252 height 16
click at [90, 347] on textarea at bounding box center [162, 346] width 252 height 16
paste textarea "Build a lightweight web app for a Taekwondo school to manage student records. C…"
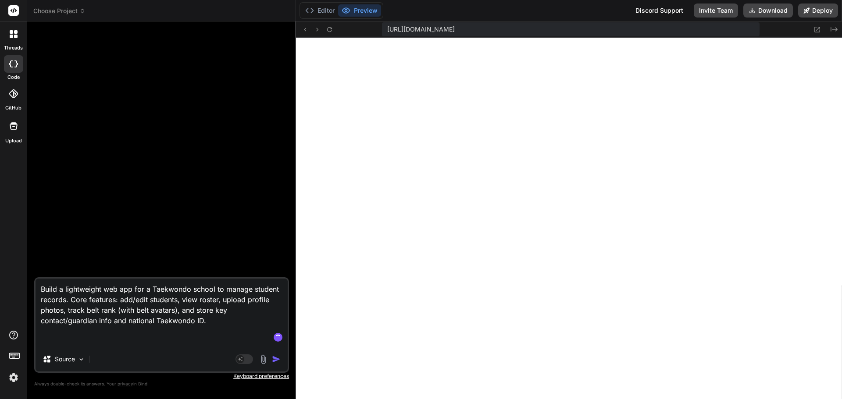
paste textarea "Loremipsu Dolor & Sitametcon Adipisc Elit-Seddoeiu Temp Inc Utlaboree Dolor: Ma…"
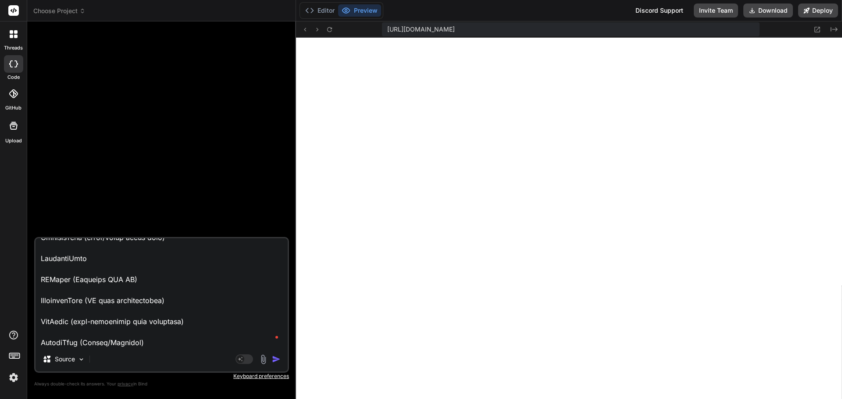
click at [277, 358] on img "button" at bounding box center [276, 359] width 9 height 9
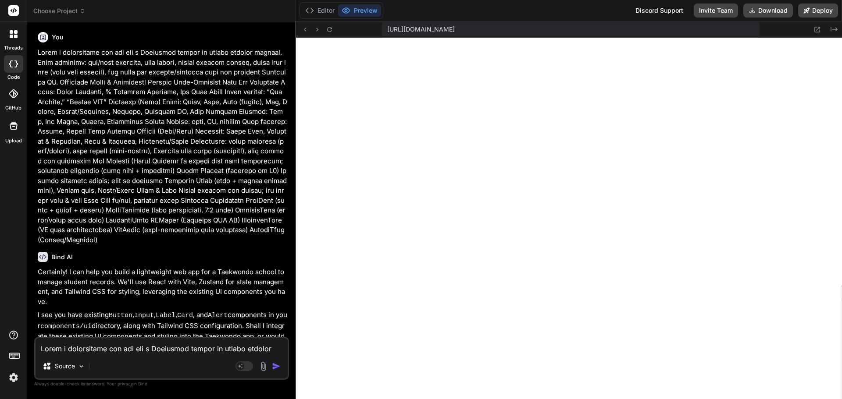
scroll to position [5, 0]
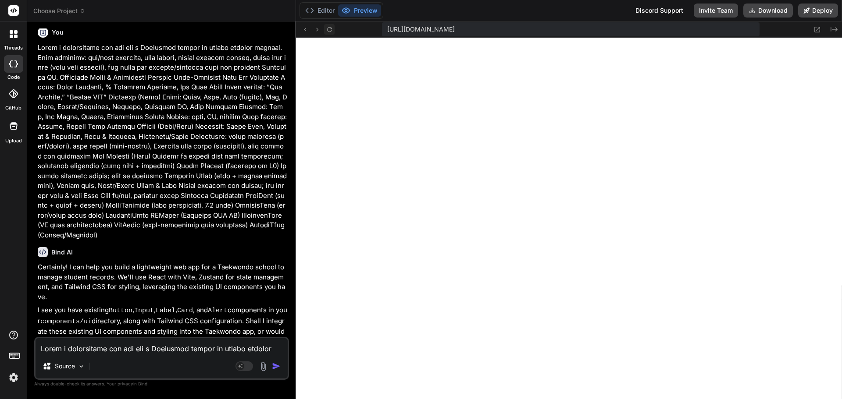
click at [331, 29] on icon at bounding box center [329, 29] width 7 height 7
click at [137, 343] on textarea at bounding box center [162, 346] width 252 height 16
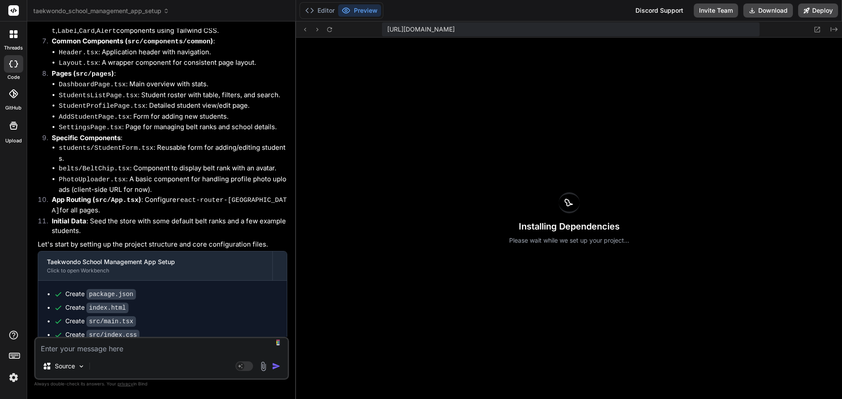
scroll to position [515, 0]
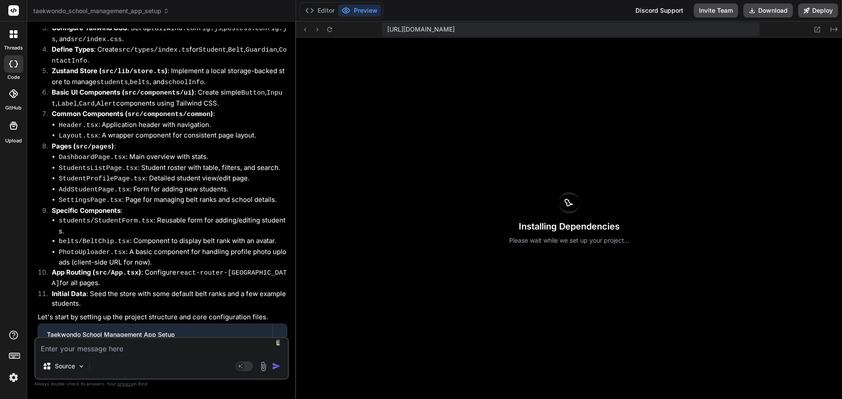
click at [15, 373] on img at bounding box center [13, 377] width 15 height 15
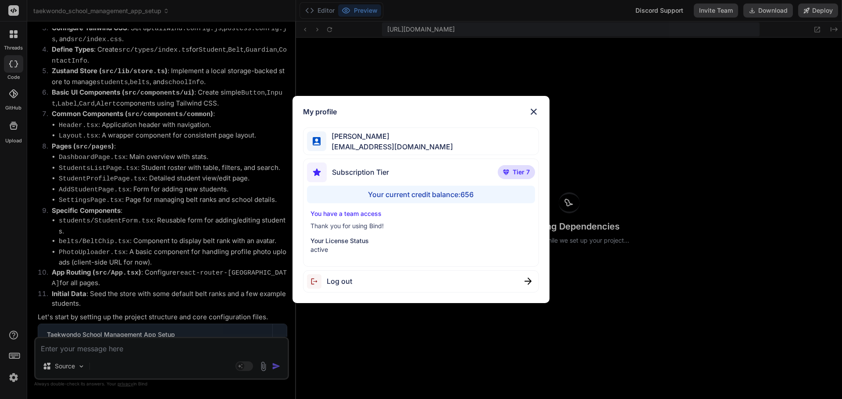
click at [13, 375] on div "My profile [PERSON_NAME] [EMAIL_ADDRESS][DOMAIN_NAME] Subscription Tier Tier 7 …" at bounding box center [421, 199] width 842 height 399
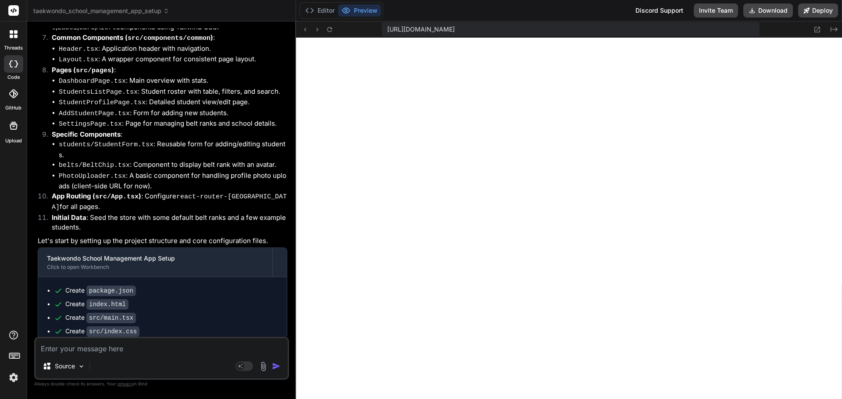
scroll to position [661, 0]
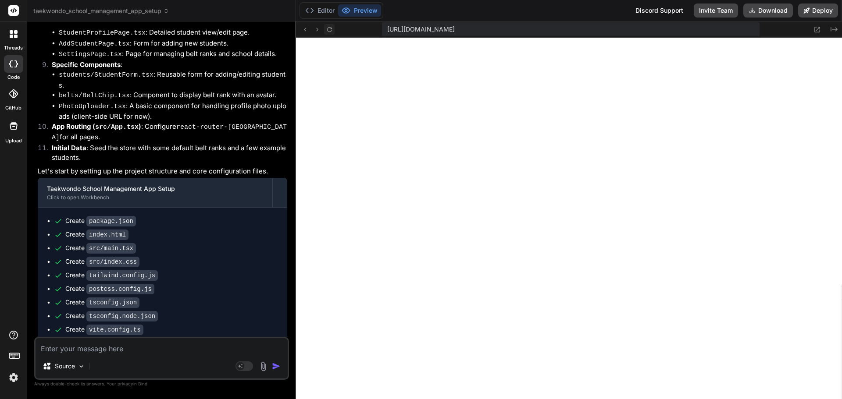
click at [330, 25] on button at bounding box center [329, 29] width 11 height 11
click at [92, 349] on textarea at bounding box center [162, 346] width 252 height 16
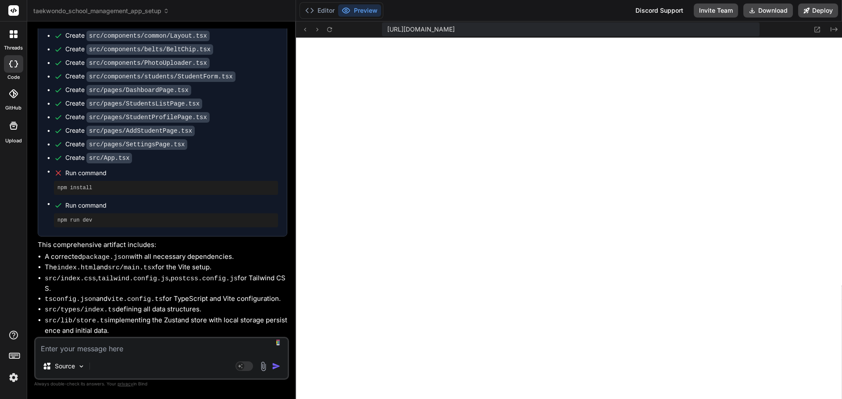
scroll to position [1492, 0]
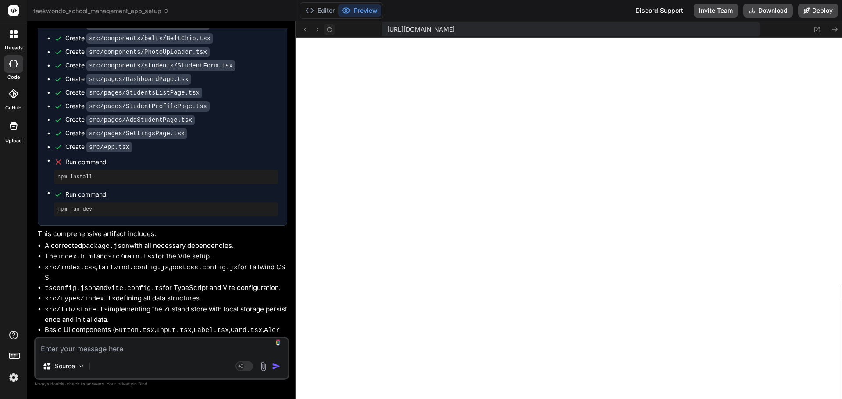
click at [333, 27] on button at bounding box center [329, 29] width 11 height 11
click at [208, 12] on div "taekwondo_school_management_app_setup" at bounding box center [161, 11] width 256 height 9
click at [229, 9] on div "taekwondo_school_management_app_setup" at bounding box center [161, 11] width 256 height 9
click at [327, 28] on icon at bounding box center [329, 29] width 5 height 5
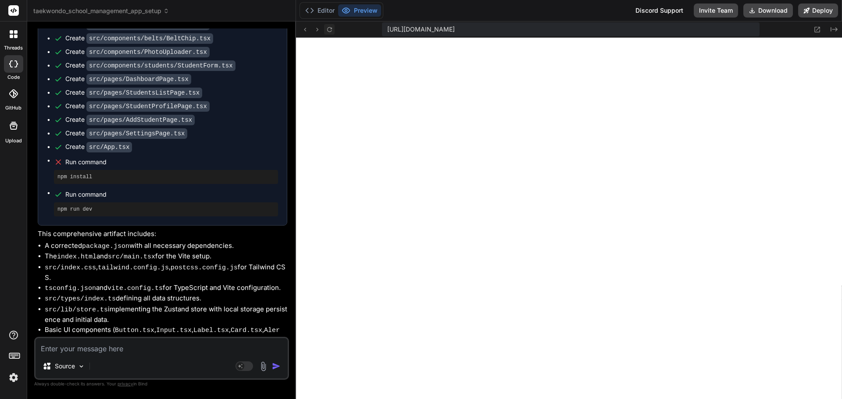
click at [327, 28] on icon at bounding box center [329, 29] width 5 height 5
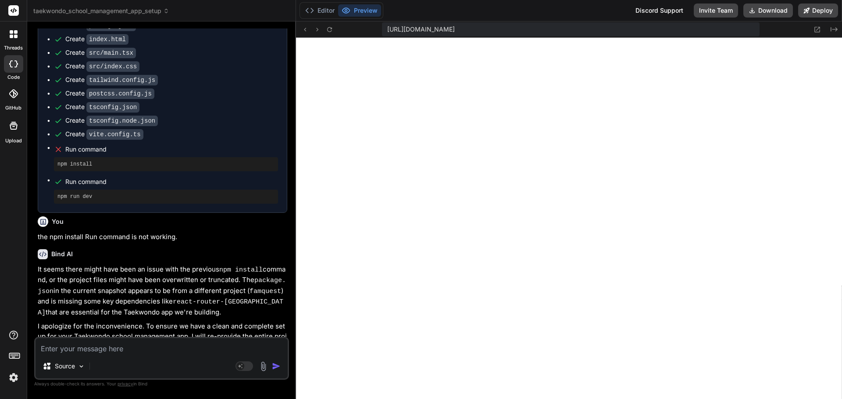
scroll to position [835, 0]
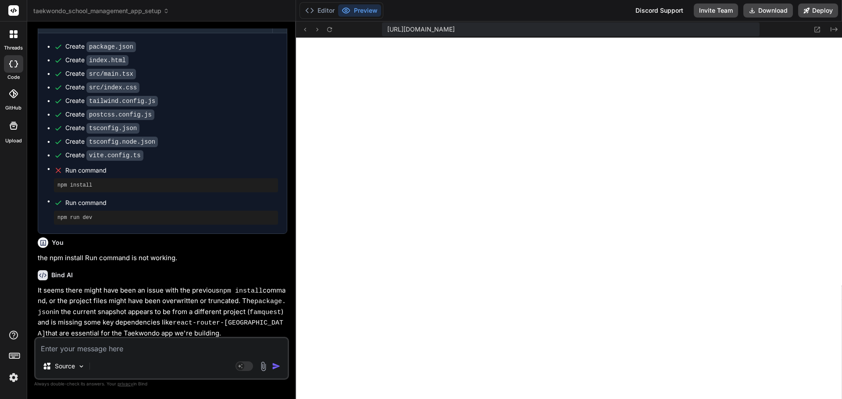
click at [140, 10] on span "taekwondo_school_management_app_setup" at bounding box center [101, 11] width 136 height 9
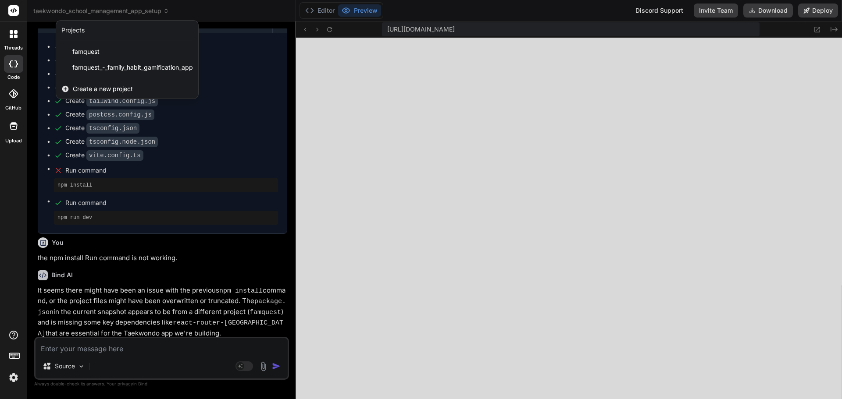
click at [10, 173] on div "threads code GitHub Upload" at bounding box center [13, 199] width 27 height 399
click at [158, 13] on div at bounding box center [421, 199] width 842 height 399
